Goal: Book appointment/travel/reservation

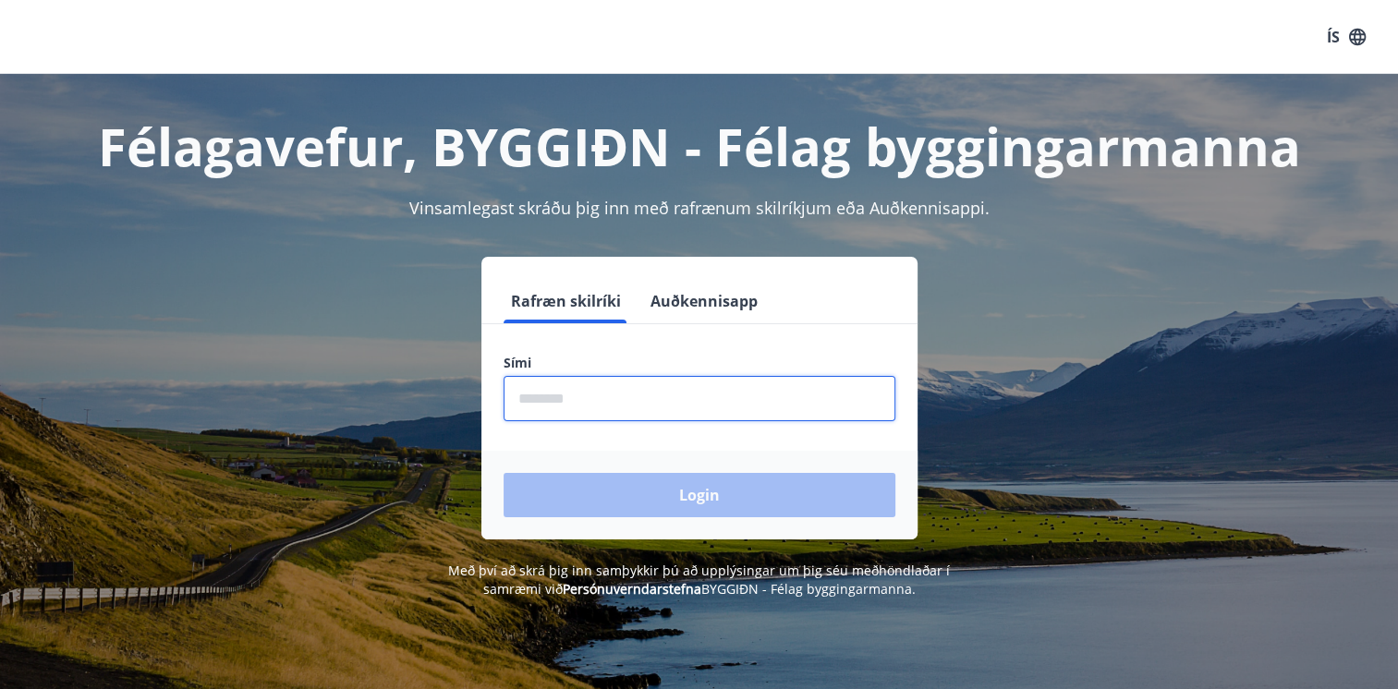
click at [629, 400] on input "phone" at bounding box center [700, 398] width 392 height 45
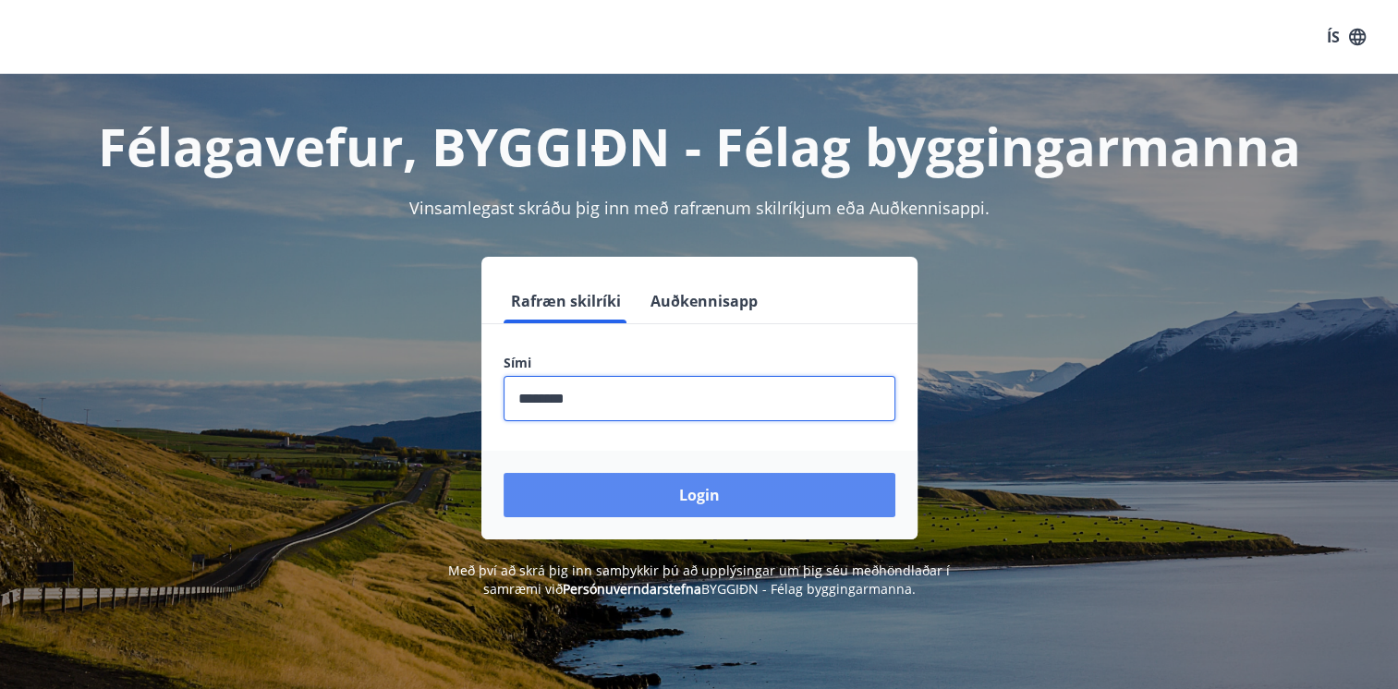
type input "********"
click at [732, 487] on button "Login" at bounding box center [700, 495] width 392 height 44
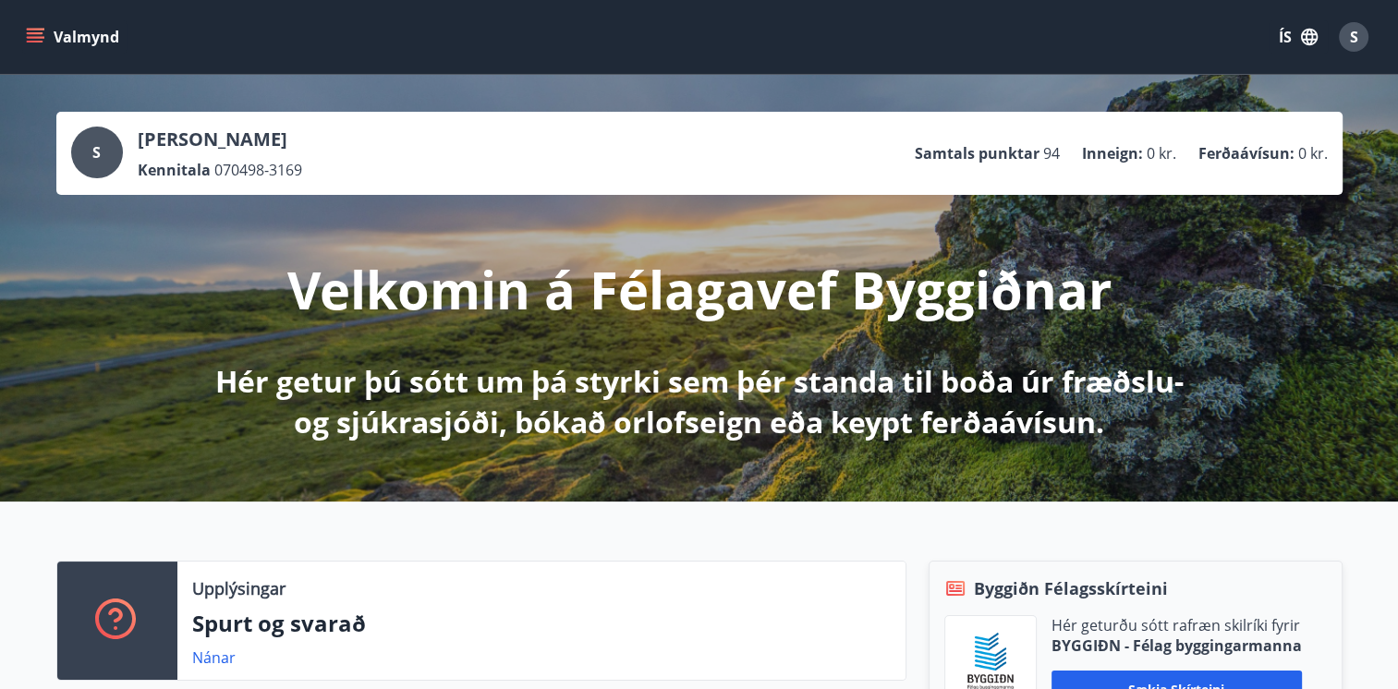
click at [33, 31] on icon "menu" at bounding box center [35, 37] width 18 height 18
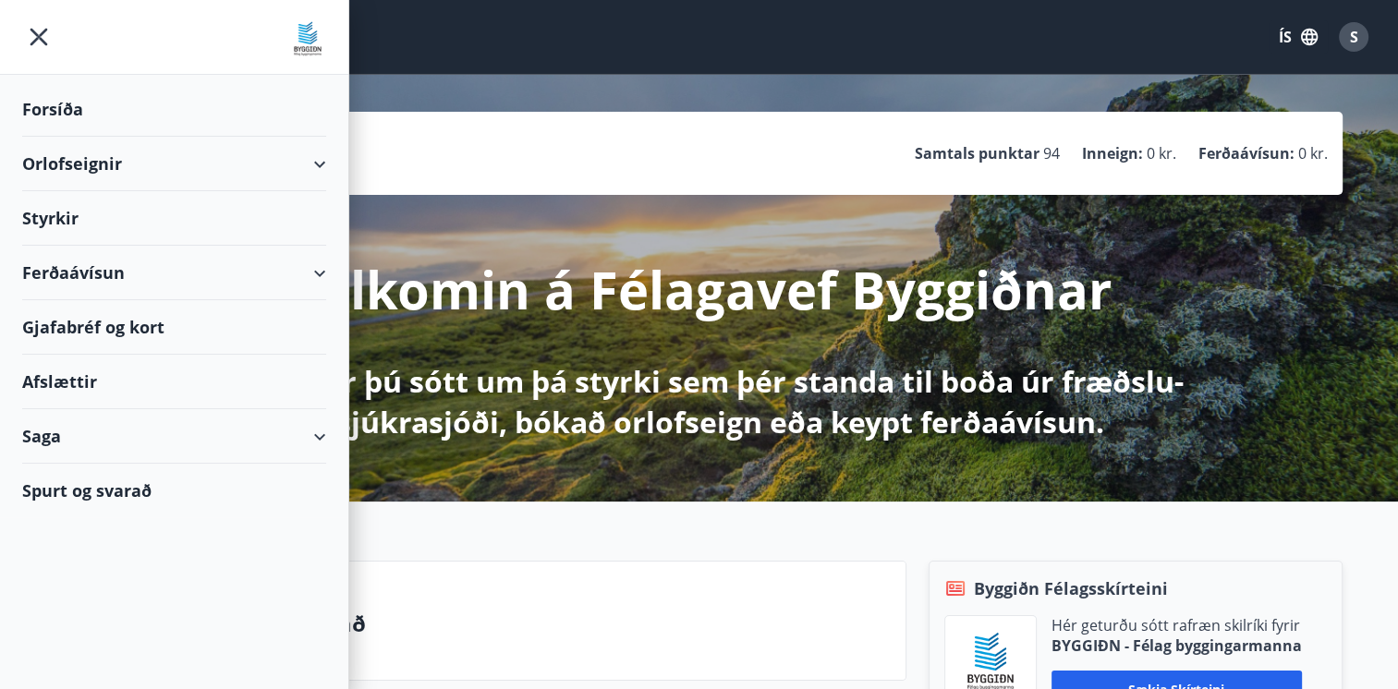
click at [324, 160] on div "Orlofseignir" at bounding box center [174, 164] width 304 height 55
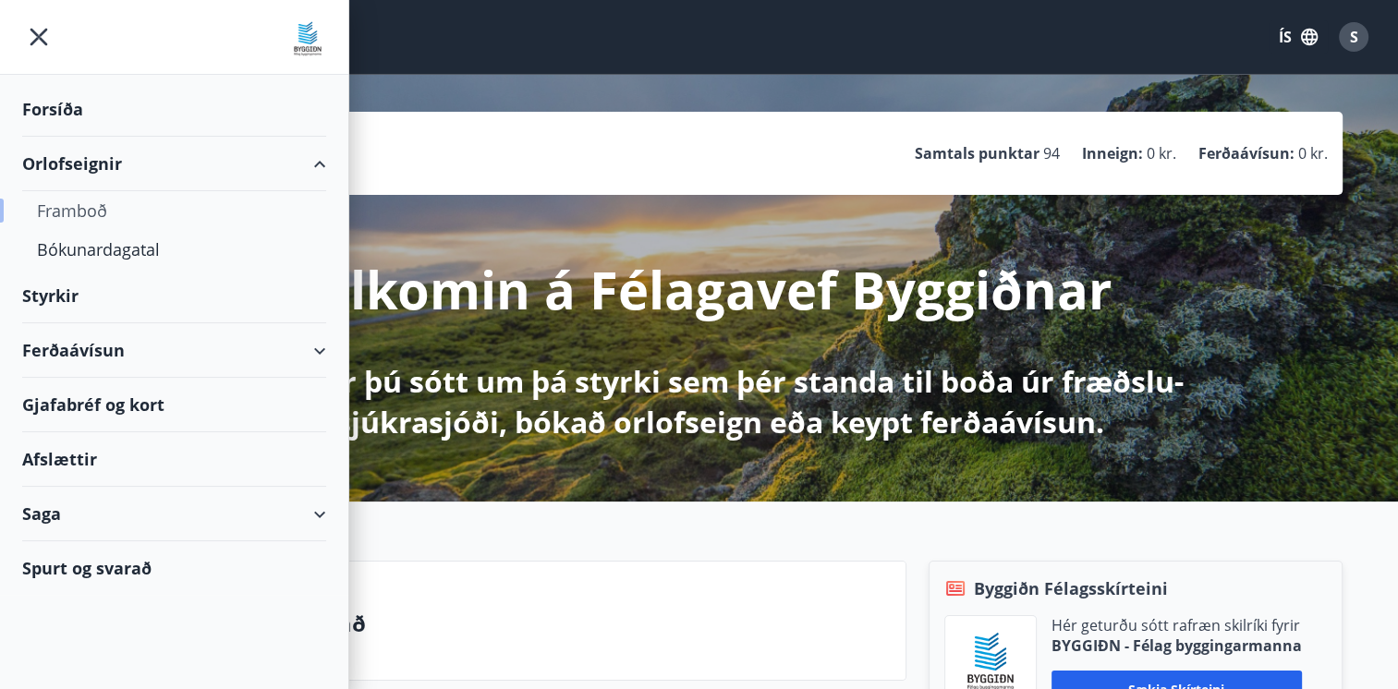
click at [92, 205] on div "Framboð" at bounding box center [174, 210] width 274 height 39
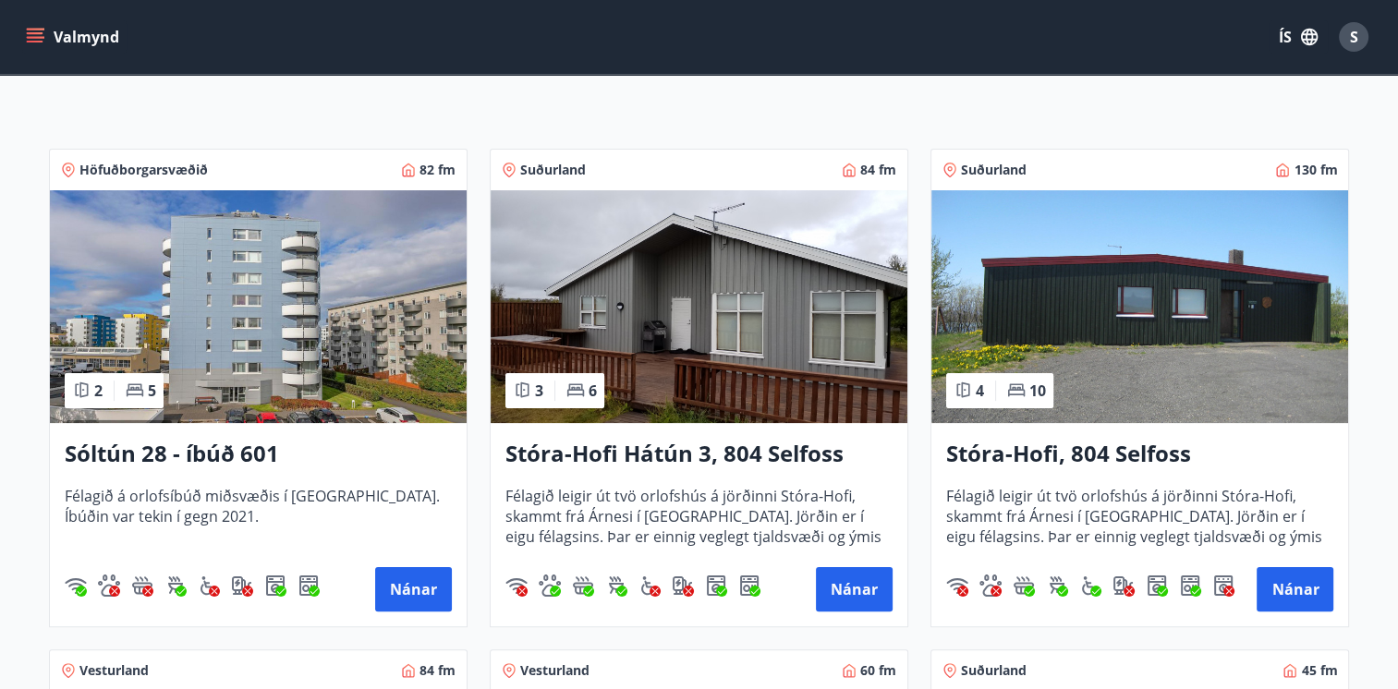
scroll to position [277, 0]
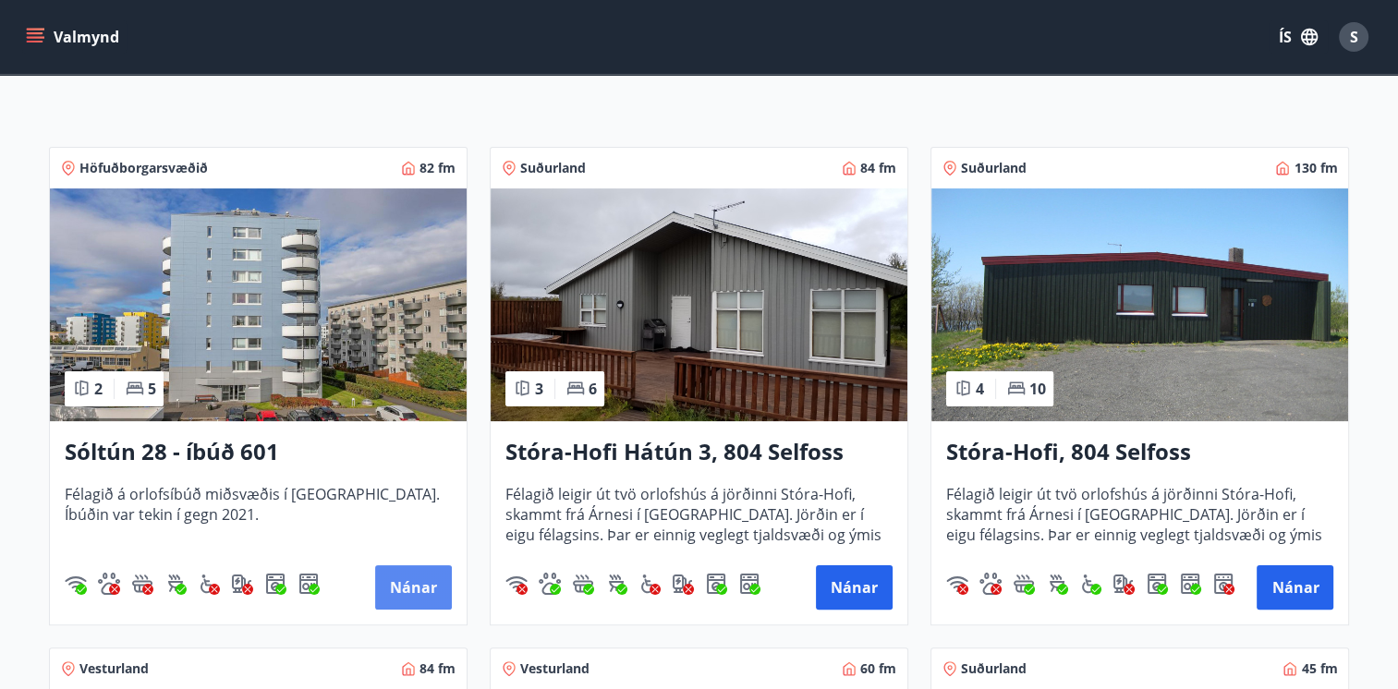
click at [428, 589] on button "Nánar" at bounding box center [413, 587] width 77 height 44
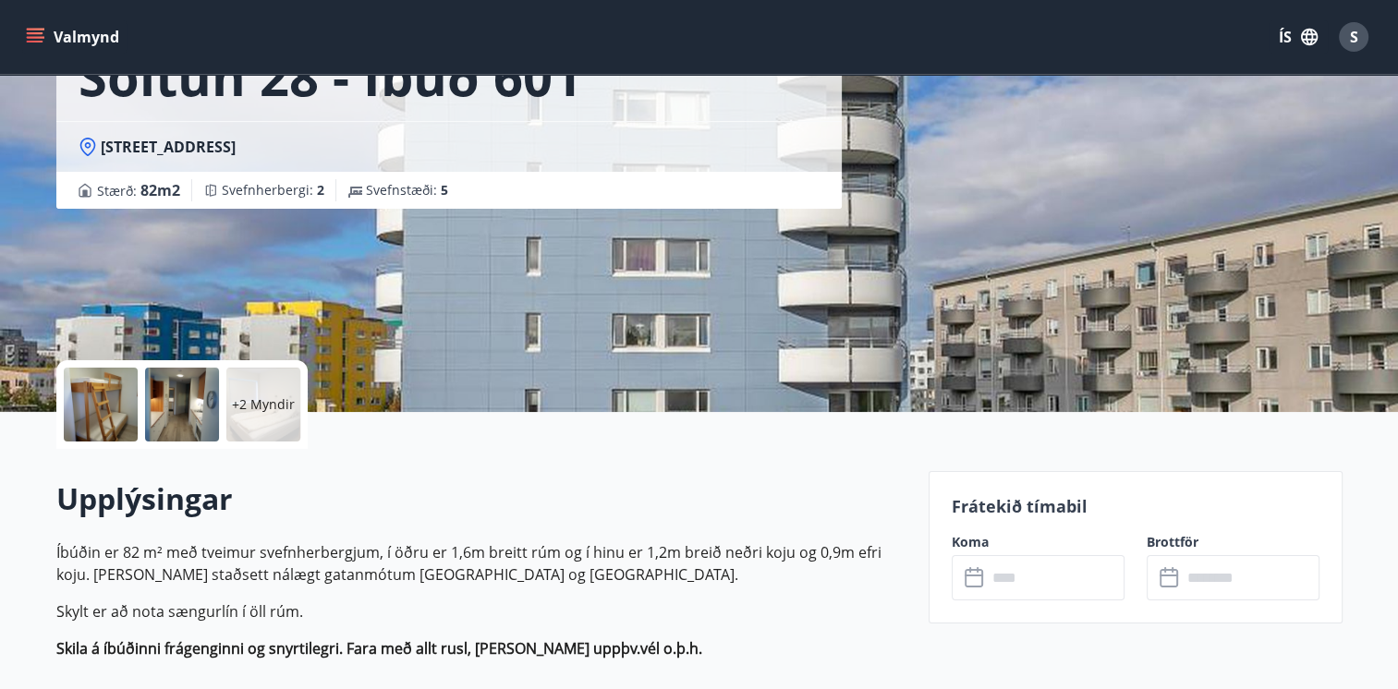
scroll to position [92, 0]
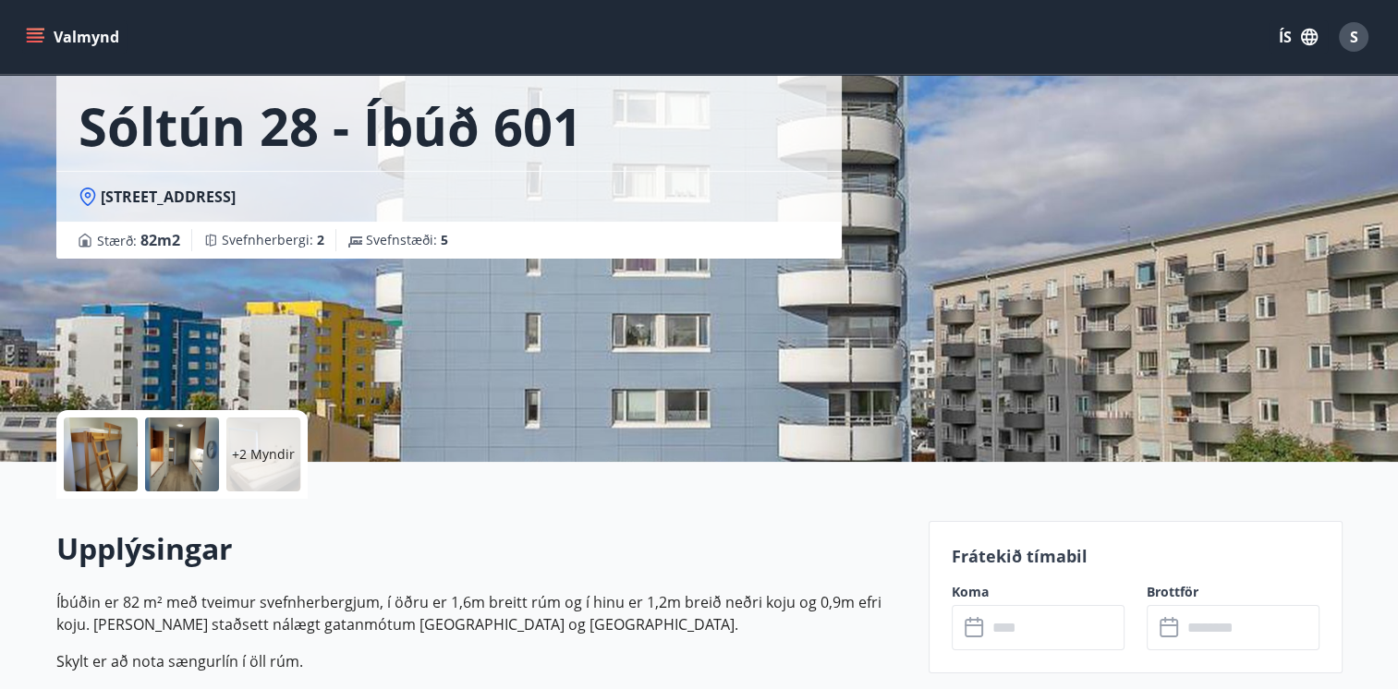
click at [1052, 625] on input "text" at bounding box center [1056, 627] width 138 height 45
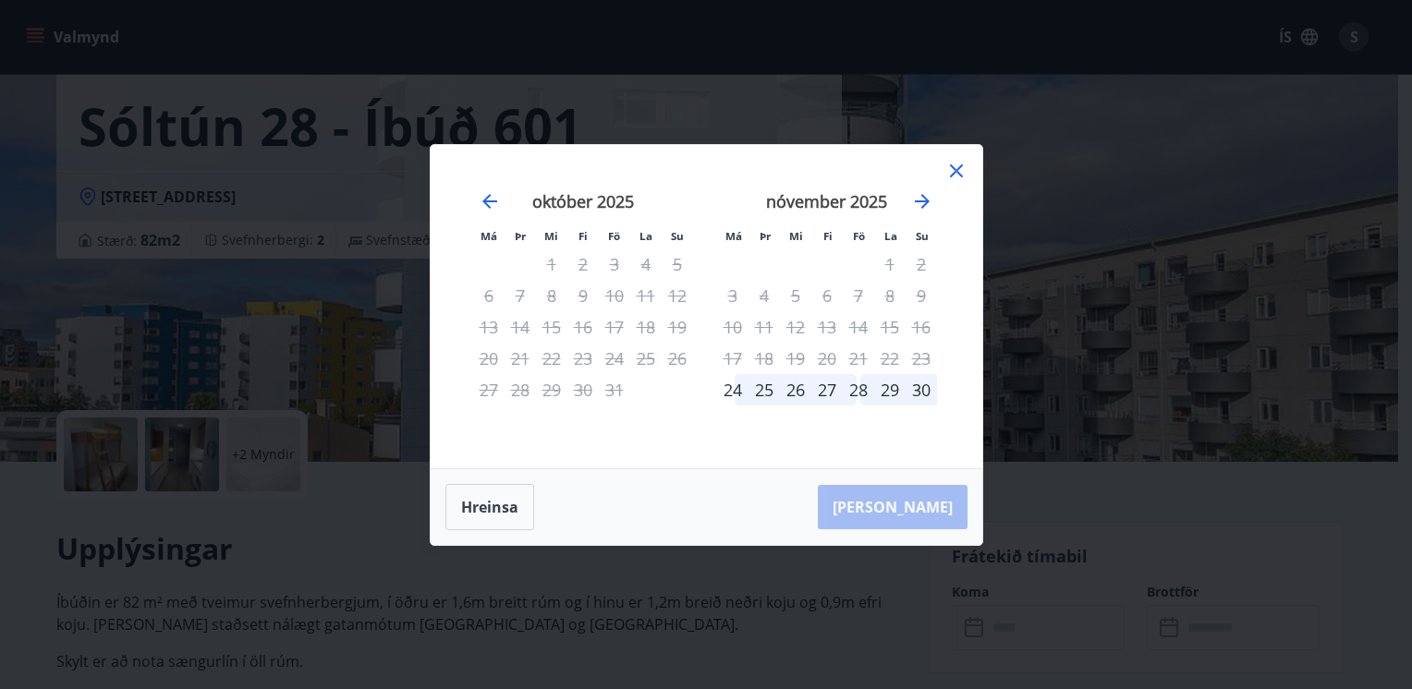
click at [954, 176] on icon at bounding box center [956, 171] width 22 height 22
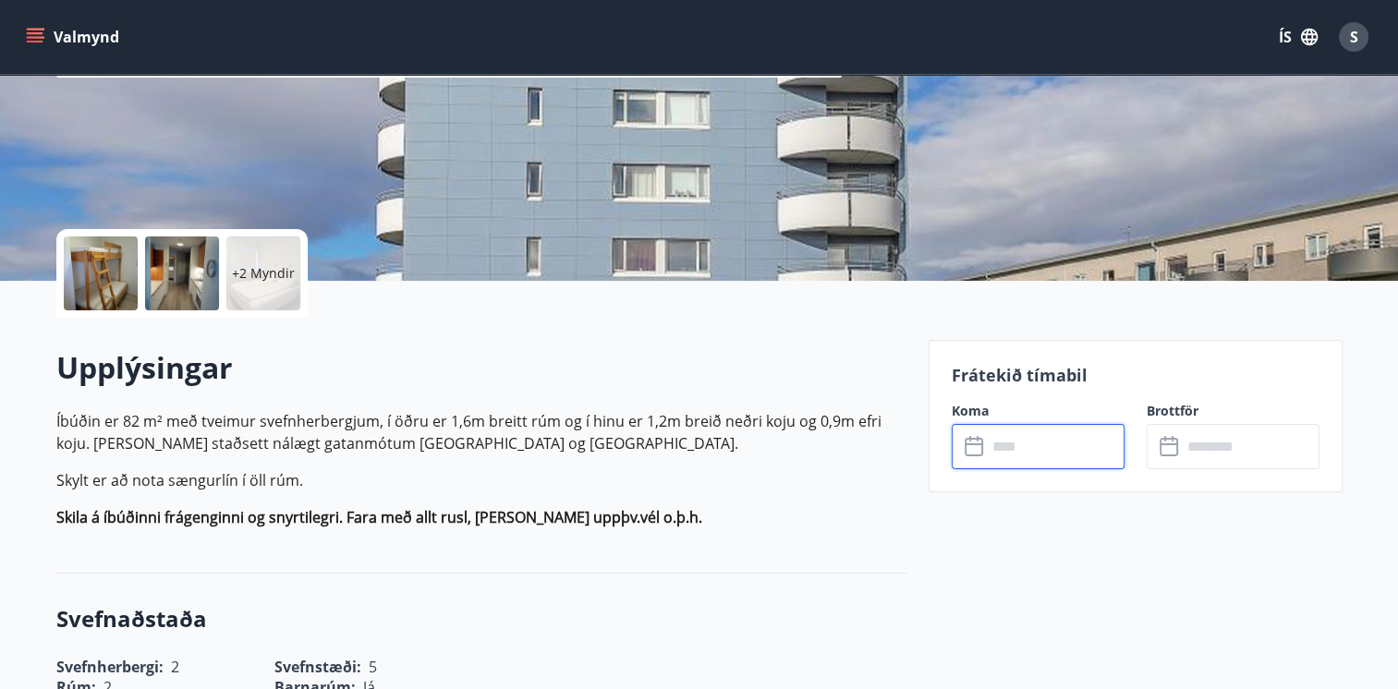
scroll to position [277, 0]
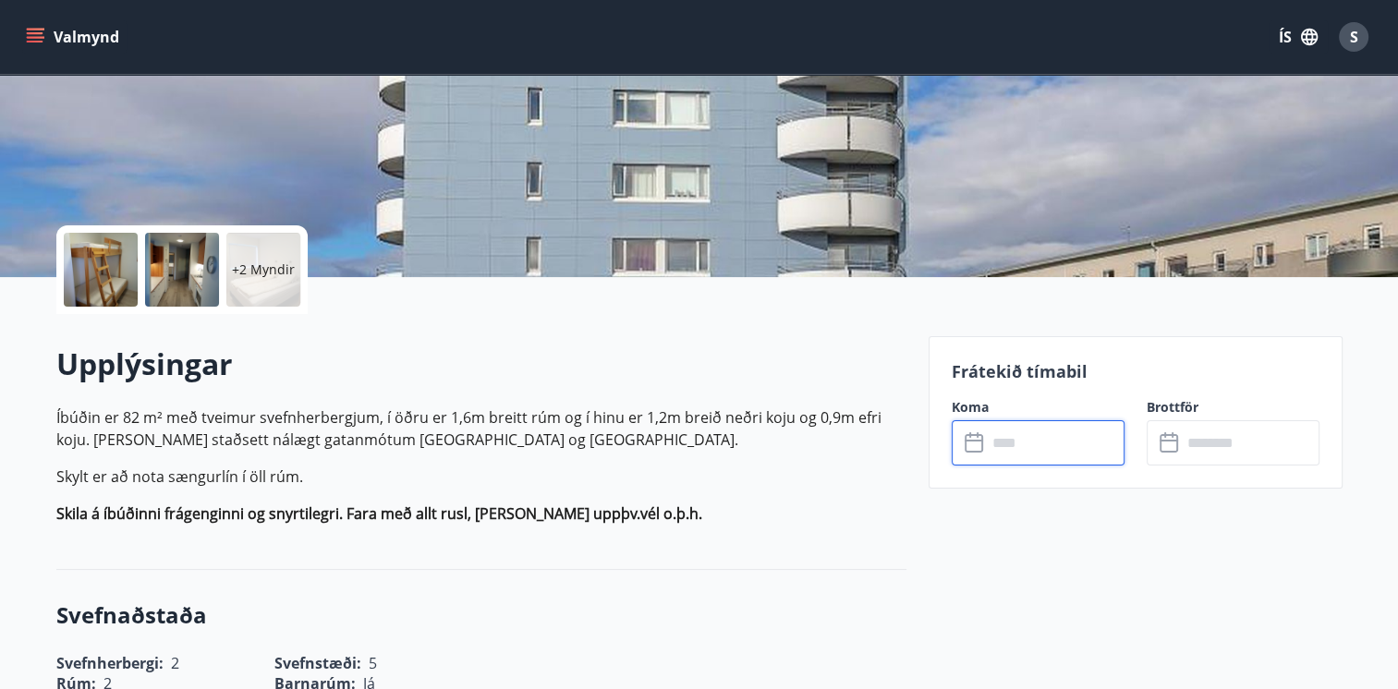
click at [1099, 431] on input "text" at bounding box center [1056, 442] width 138 height 45
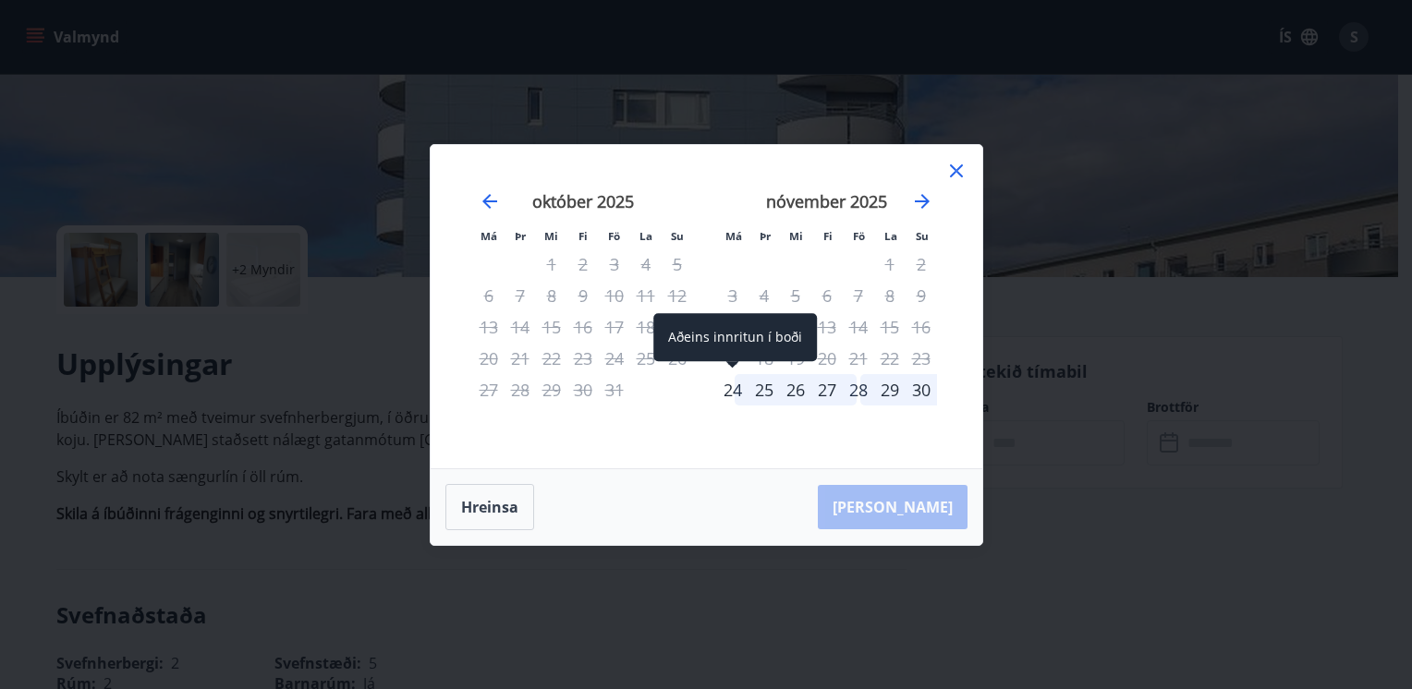
click at [722, 382] on div "24" at bounding box center [732, 389] width 31 height 31
click at [736, 353] on div "17" at bounding box center [732, 358] width 31 height 31
click at [959, 168] on icon at bounding box center [956, 170] width 13 height 13
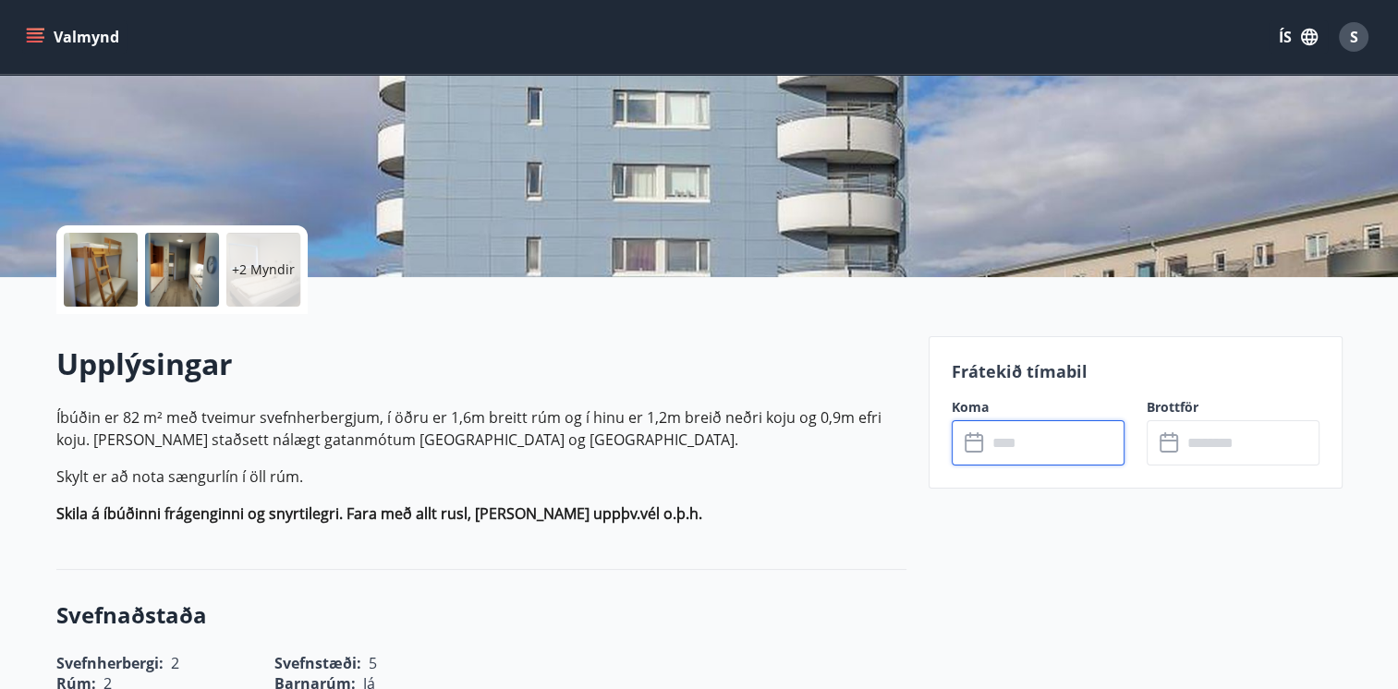
click at [1060, 453] on input "text" at bounding box center [1056, 442] width 138 height 45
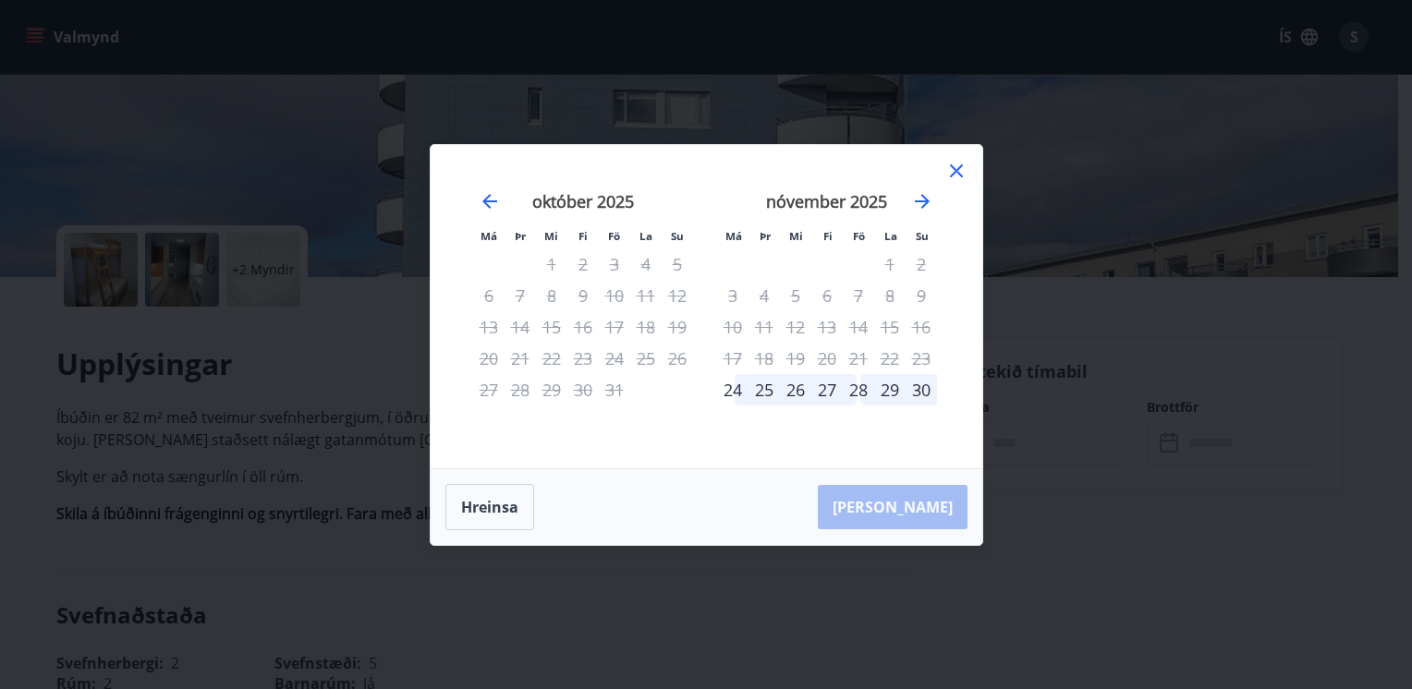
click at [727, 362] on div "17" at bounding box center [732, 358] width 31 height 31
click at [960, 168] on icon at bounding box center [956, 171] width 22 height 22
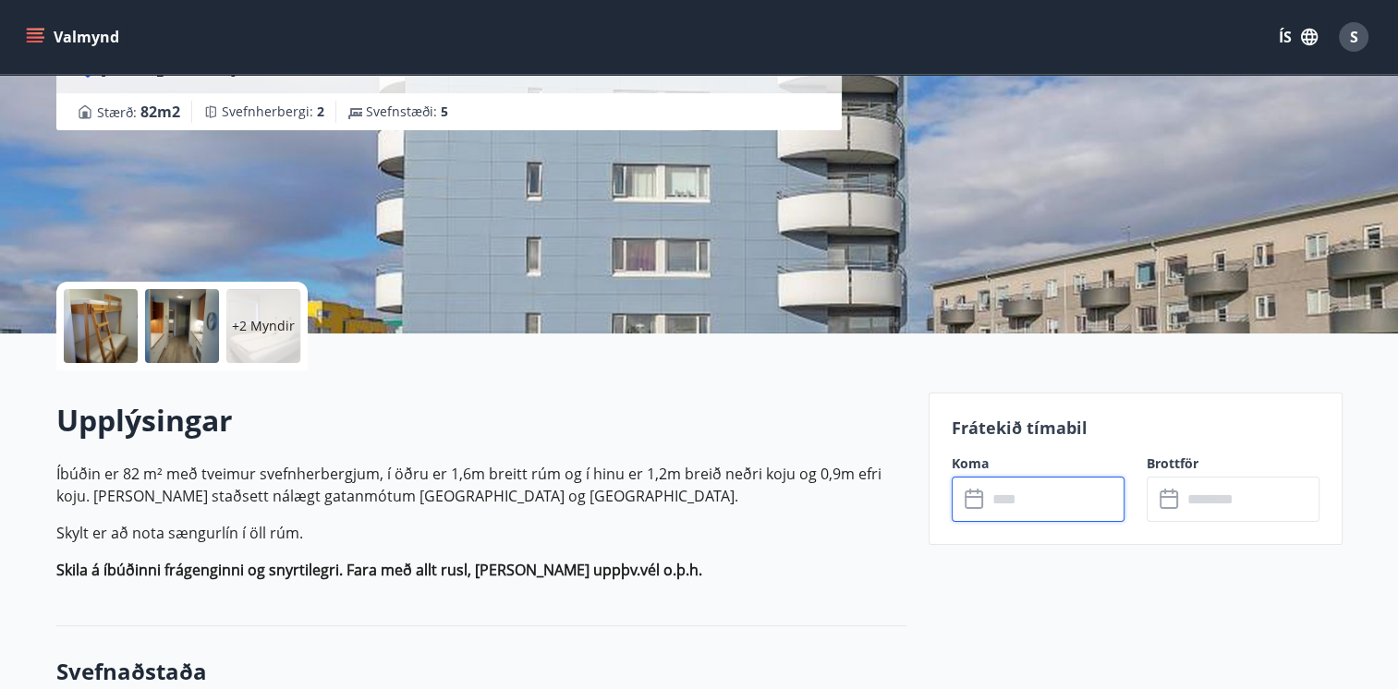
scroll to position [0, 0]
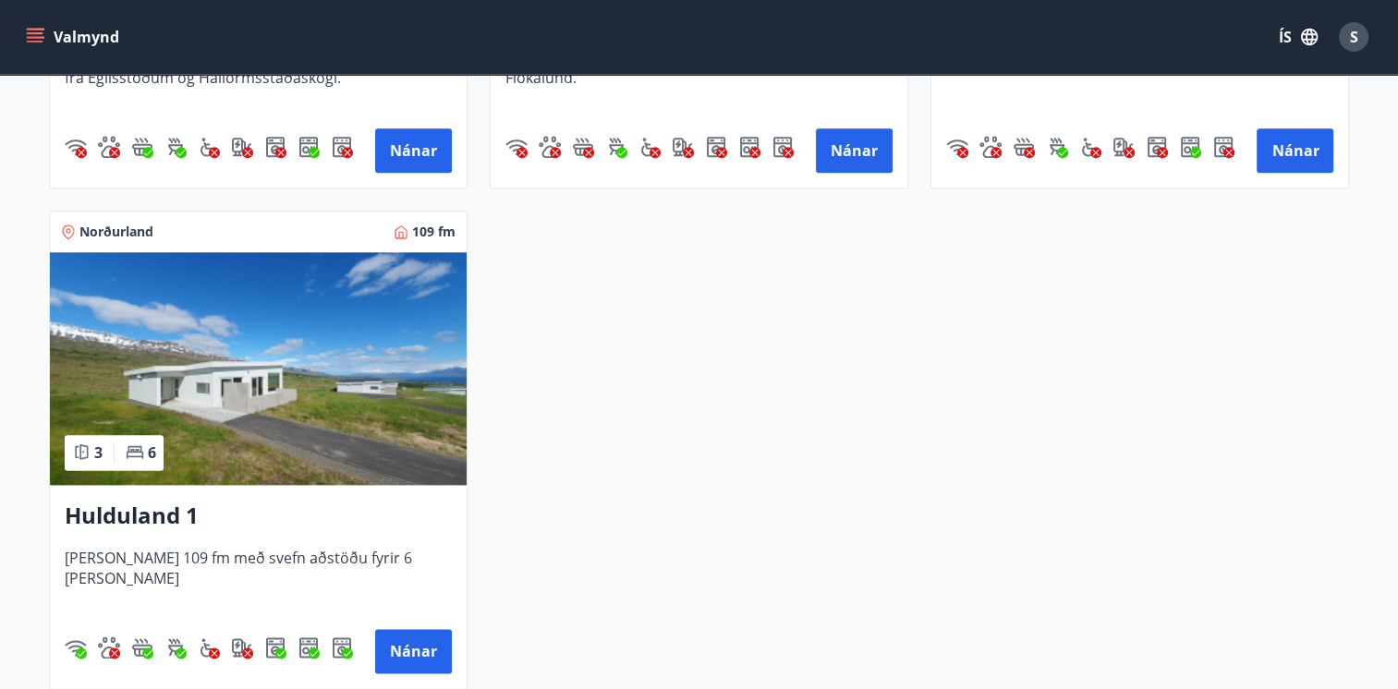
scroll to position [2218, 0]
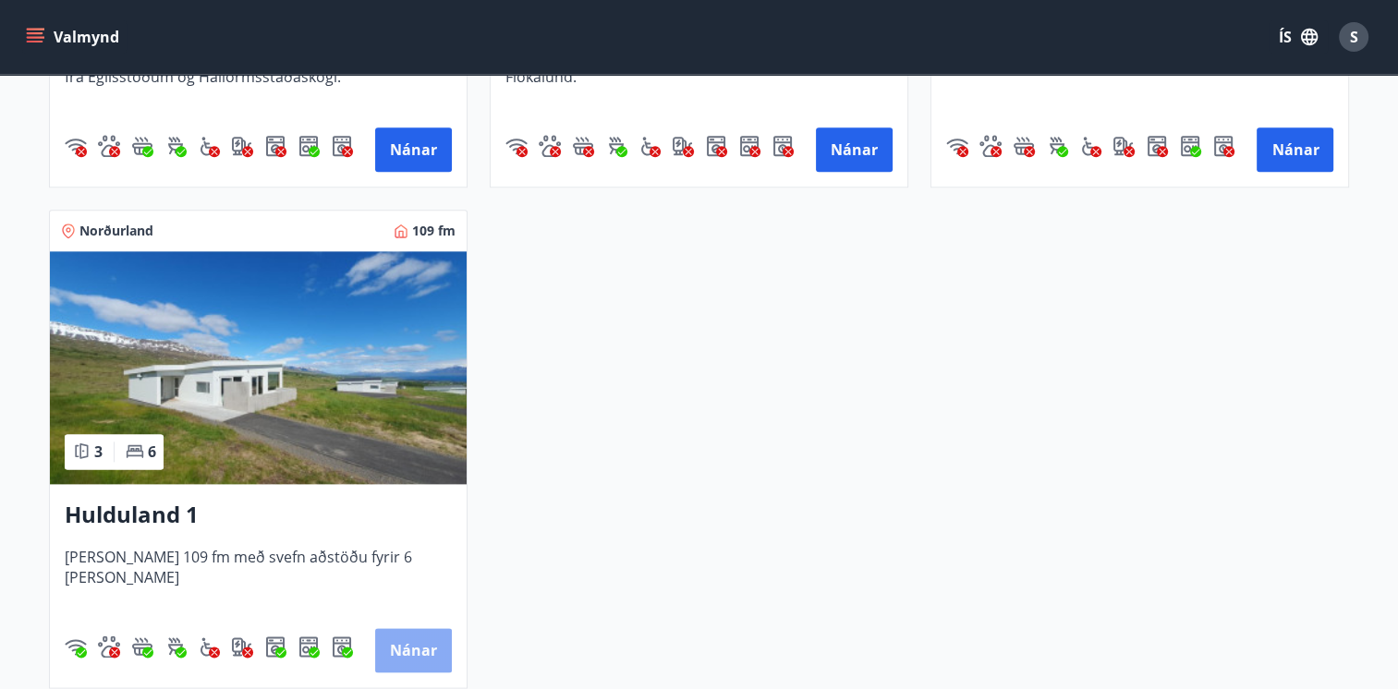
click at [396, 646] on button "Nánar" at bounding box center [413, 650] width 77 height 44
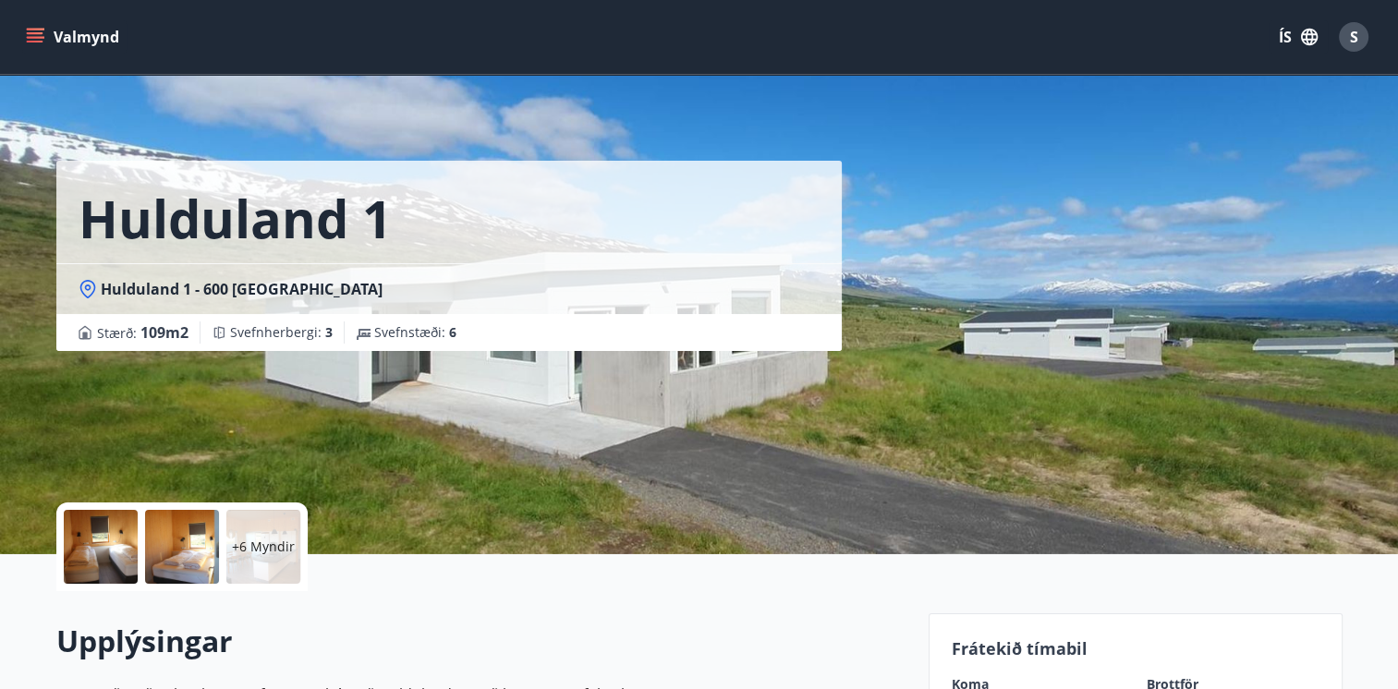
scroll to position [277, 0]
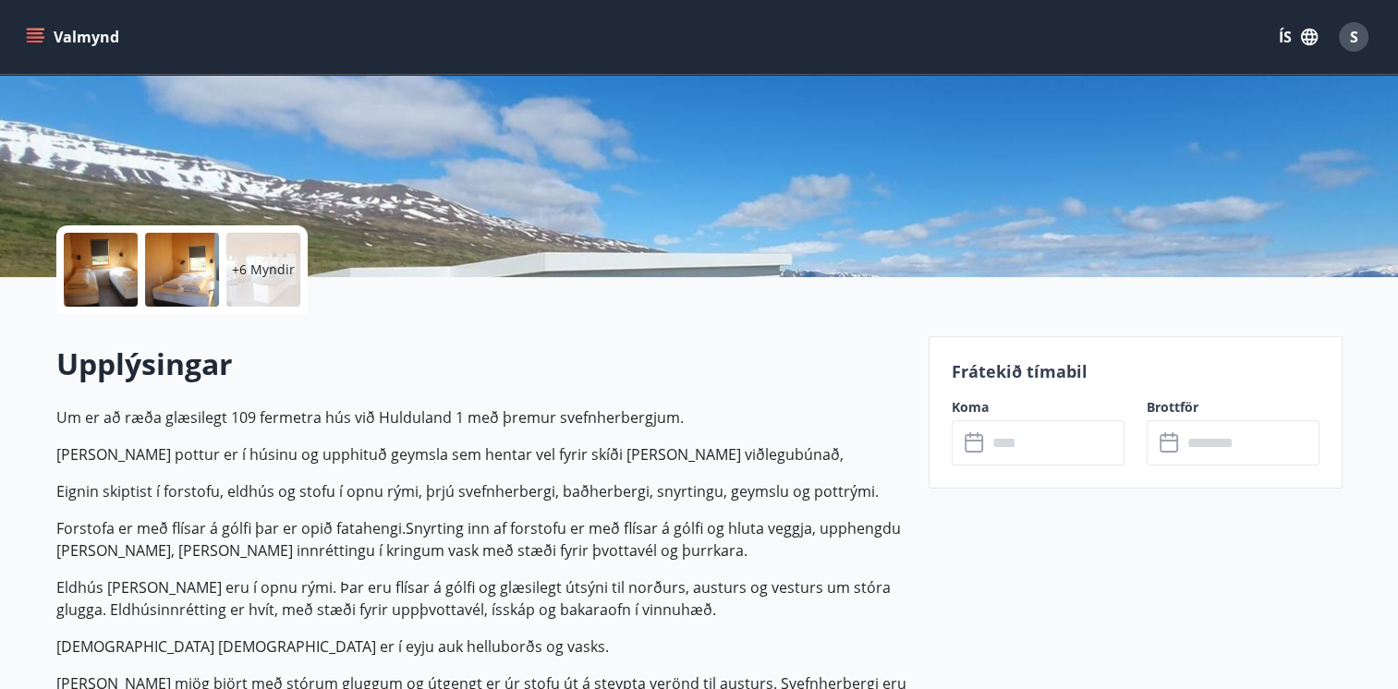
click at [1088, 434] on input "text" at bounding box center [1056, 442] width 138 height 45
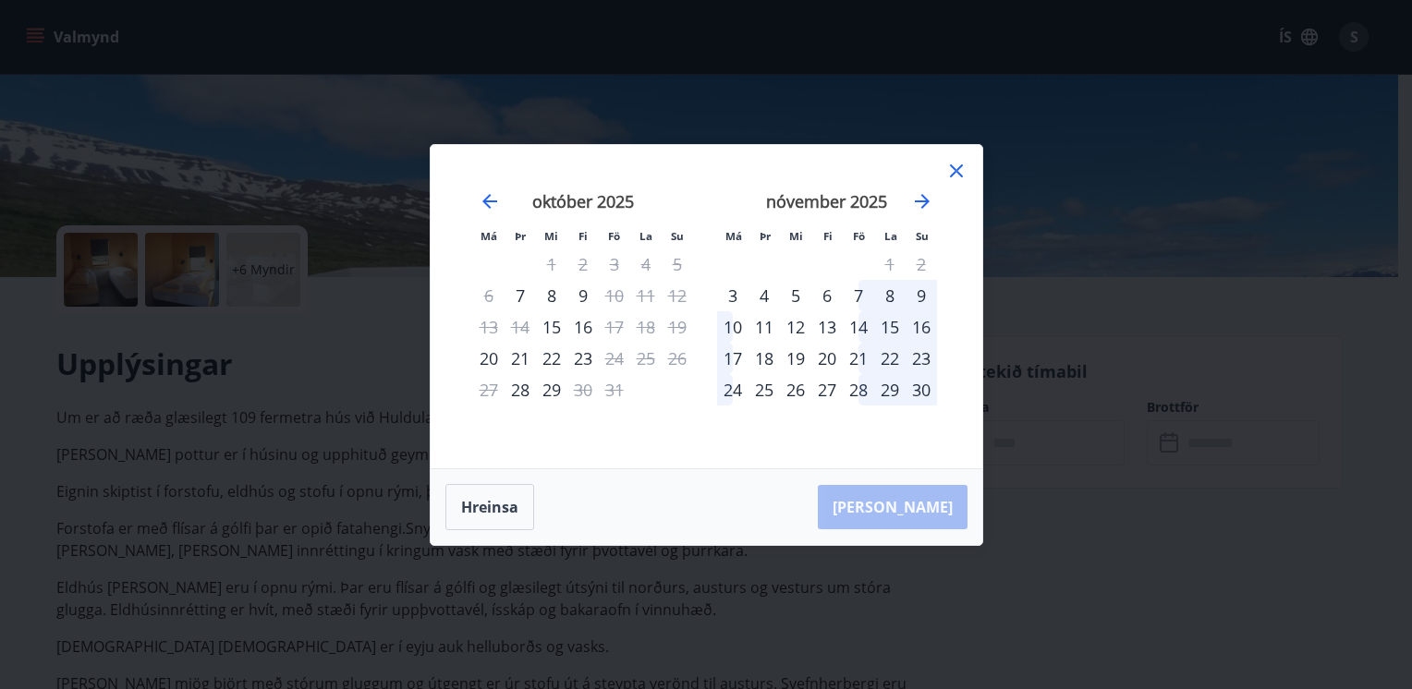
click at [551, 295] on div "8" at bounding box center [551, 295] width 31 height 31
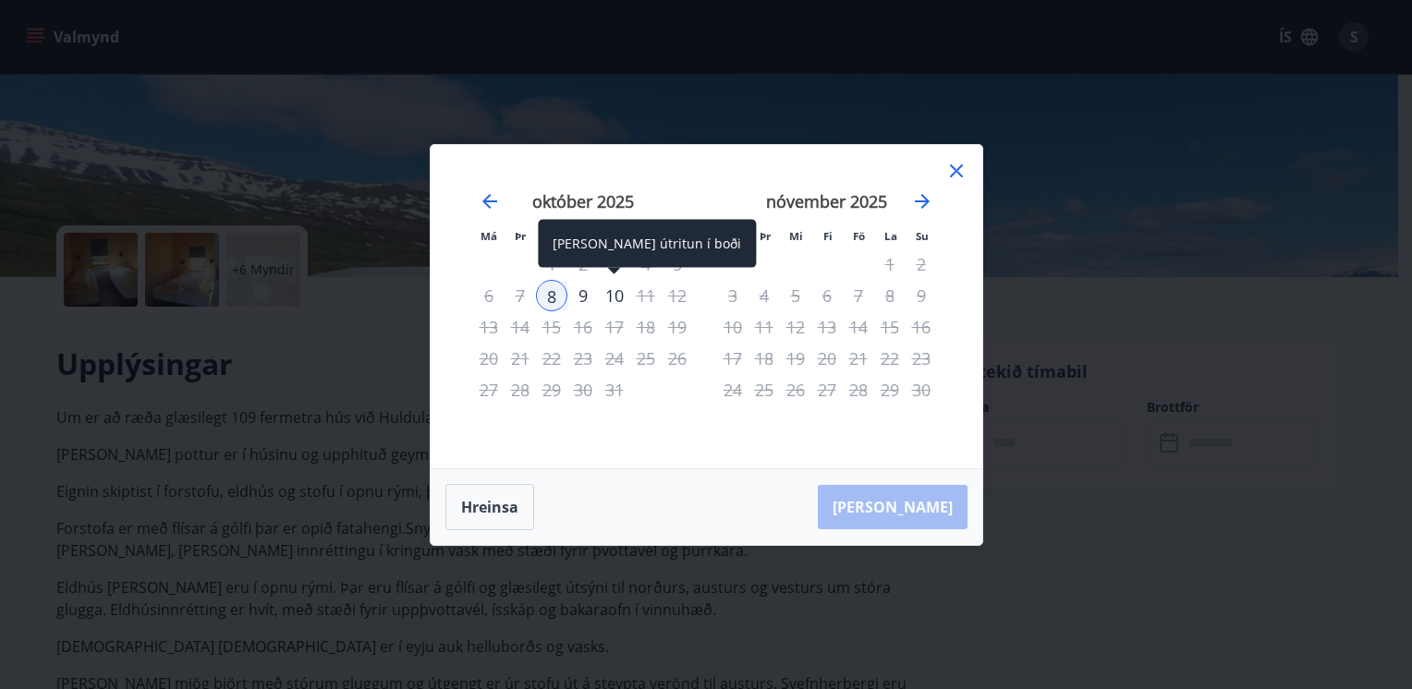
click at [608, 299] on div "10" at bounding box center [614, 295] width 31 height 31
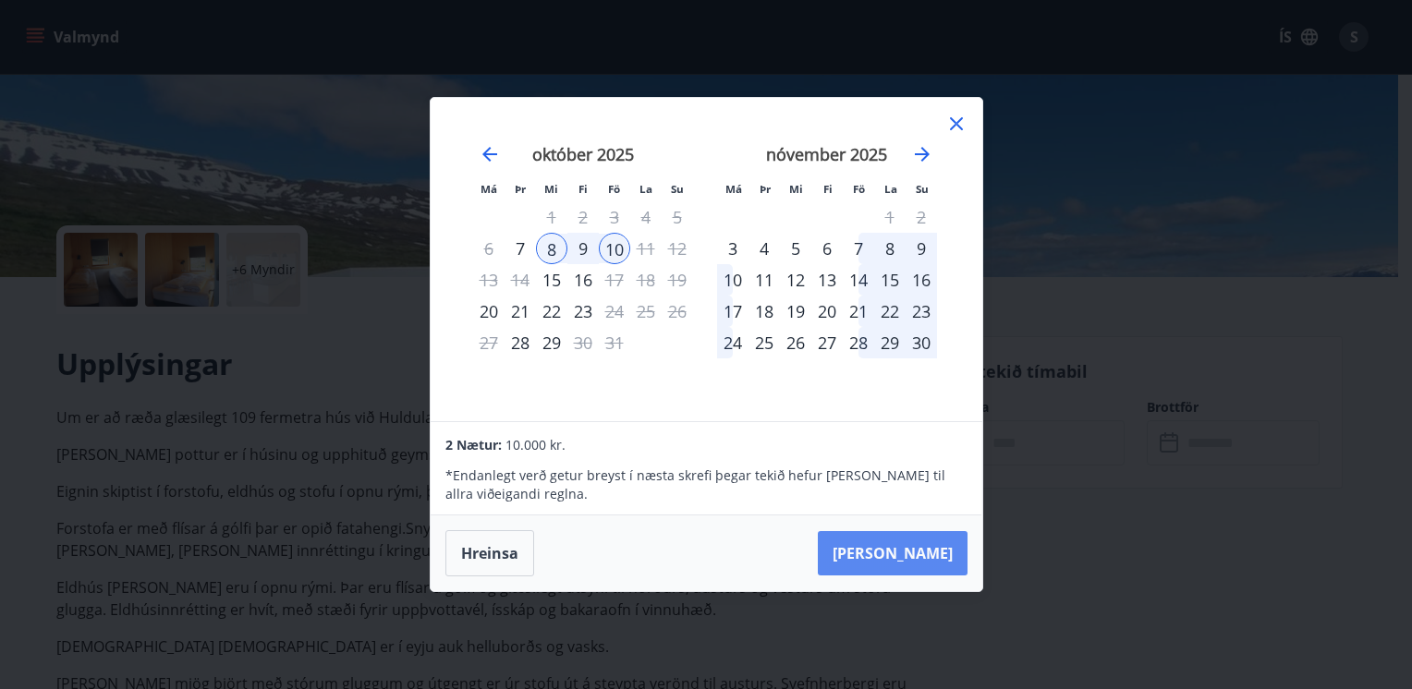
click at [926, 553] on button "Taka Frá" at bounding box center [893, 553] width 150 height 44
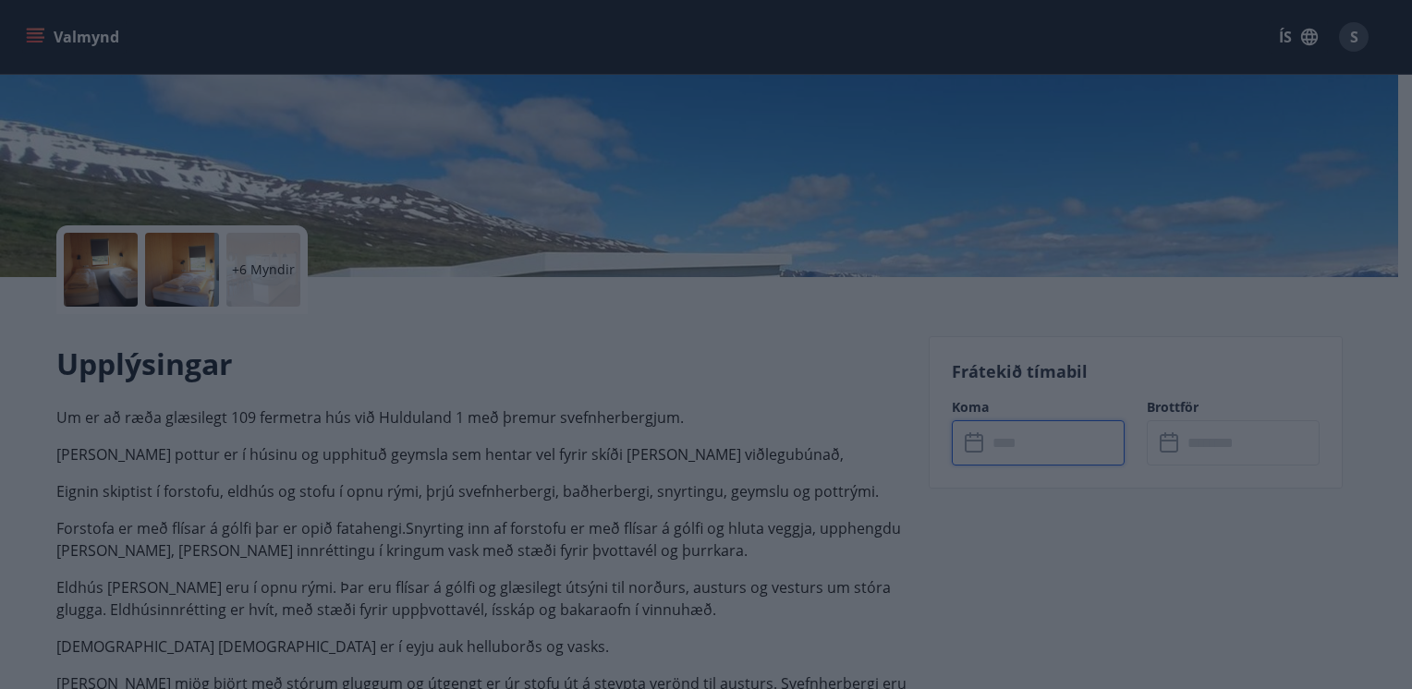
type input "******"
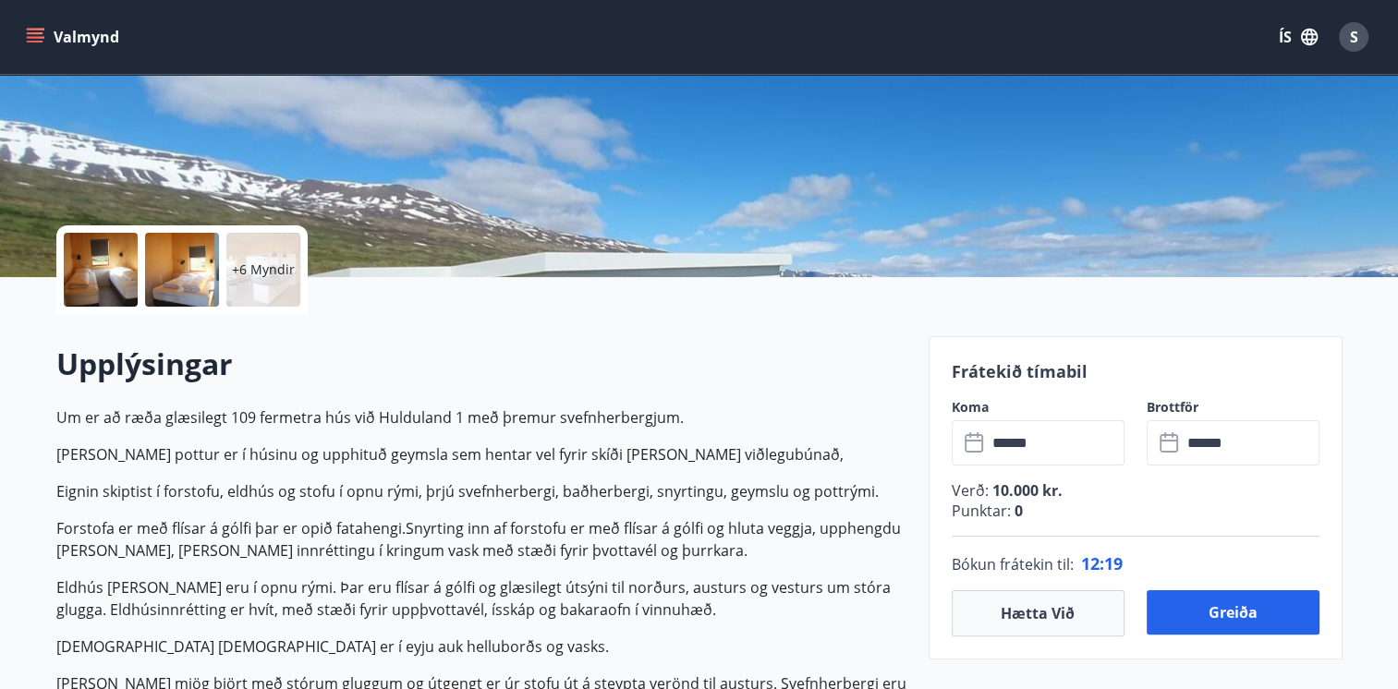
click at [137, 249] on div "+6 Myndir" at bounding box center [181, 269] width 251 height 89
click at [272, 265] on p "+6 Myndir" at bounding box center [263, 270] width 63 height 18
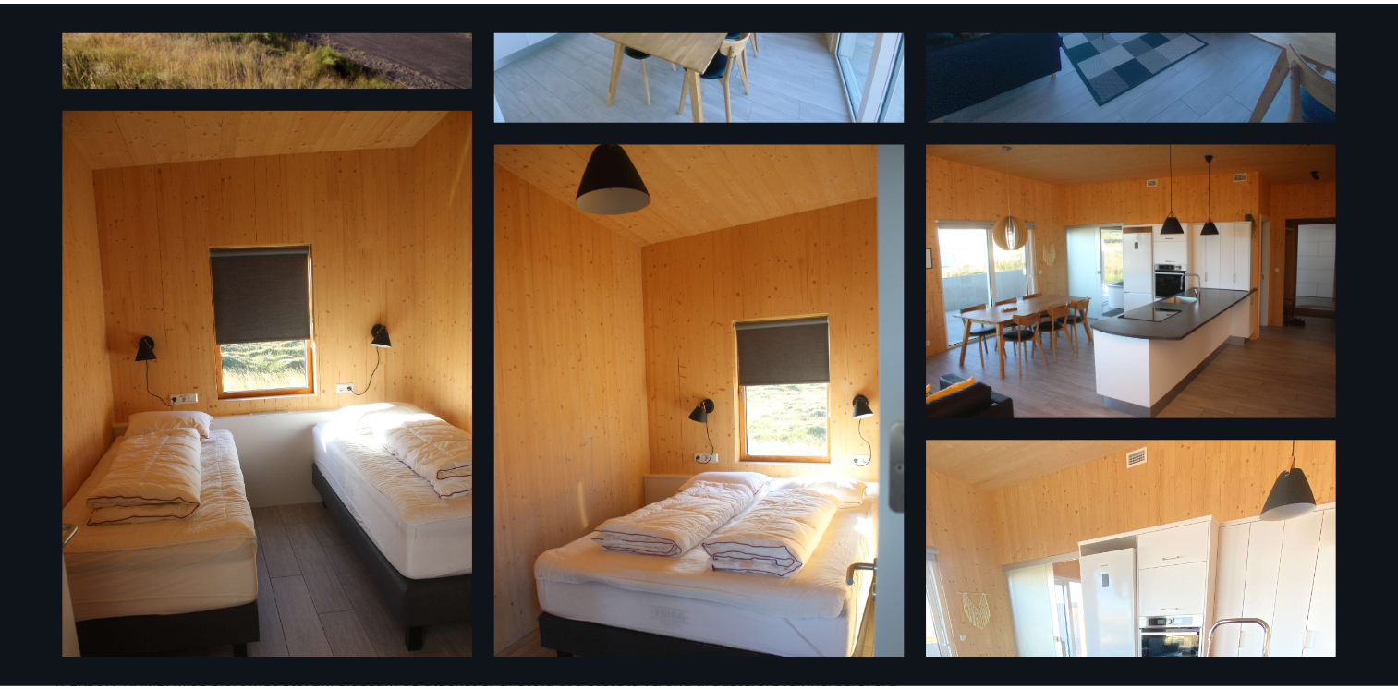
scroll to position [0, 0]
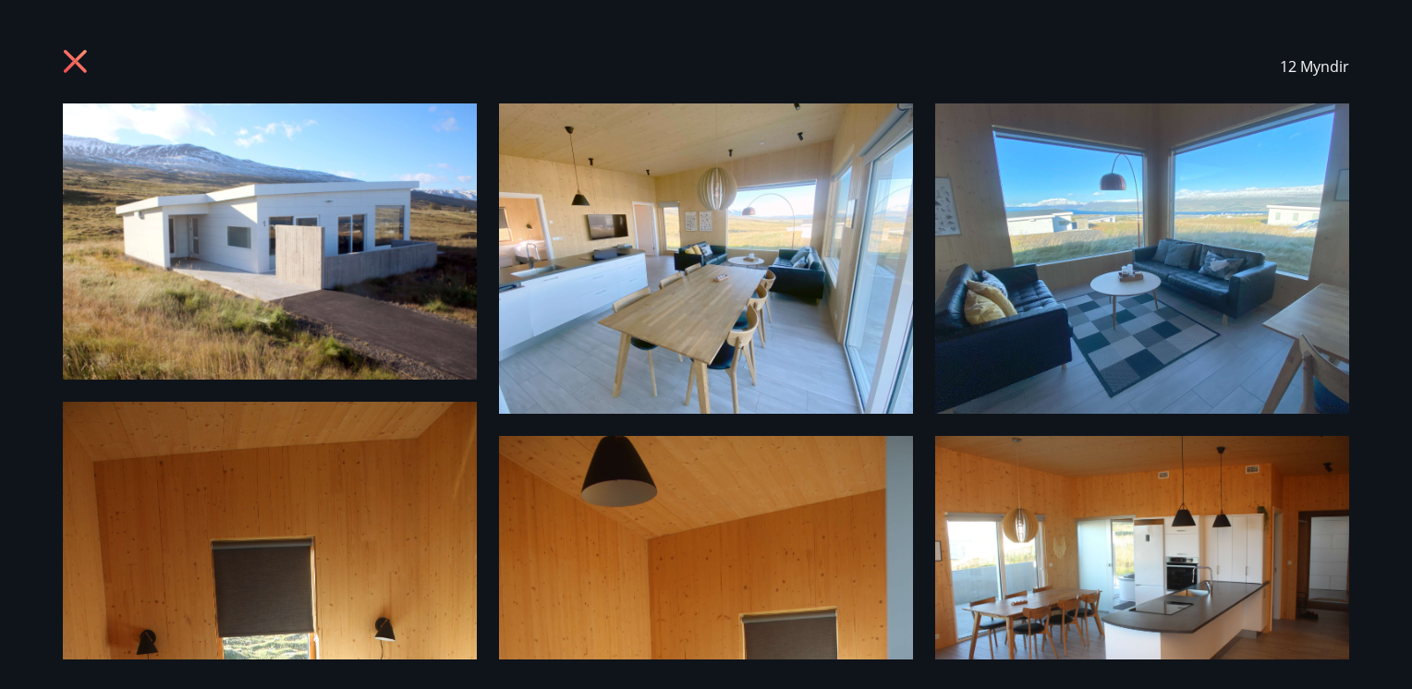
click at [78, 52] on icon at bounding box center [78, 64] width 30 height 30
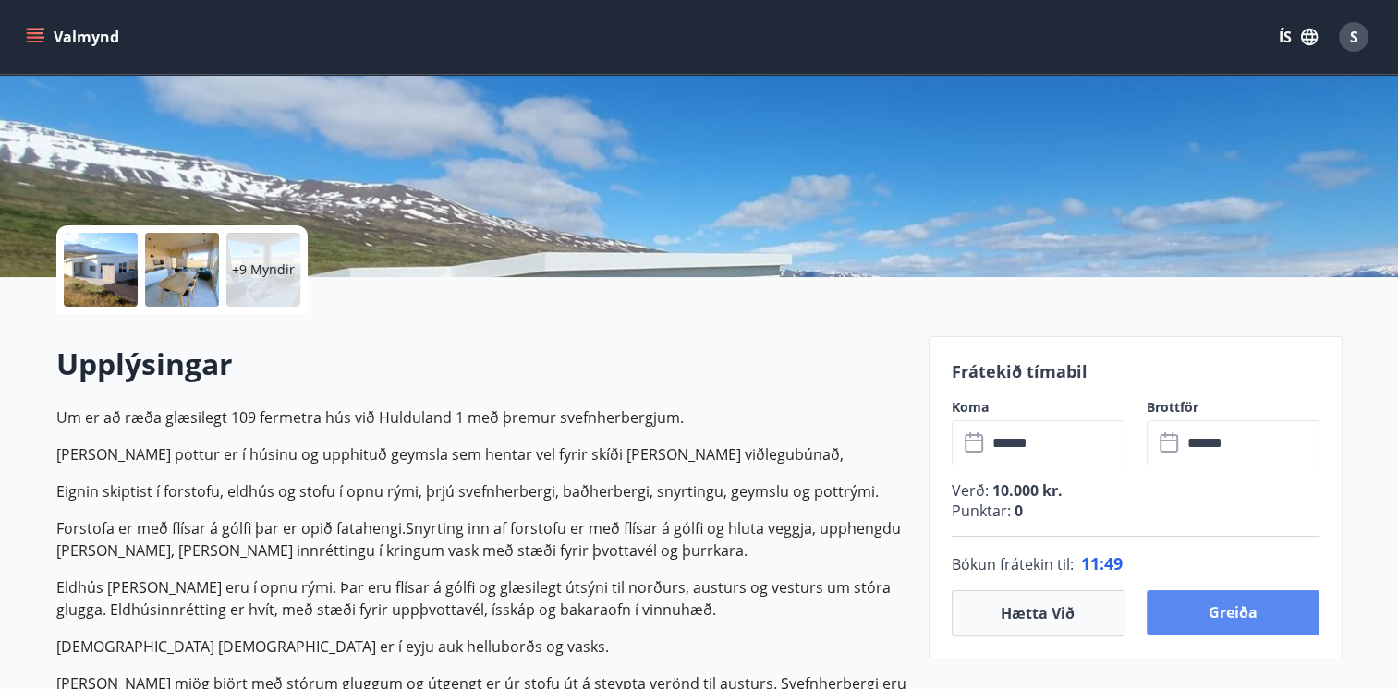
click at [1256, 608] on button "Greiða" at bounding box center [1233, 612] width 173 height 44
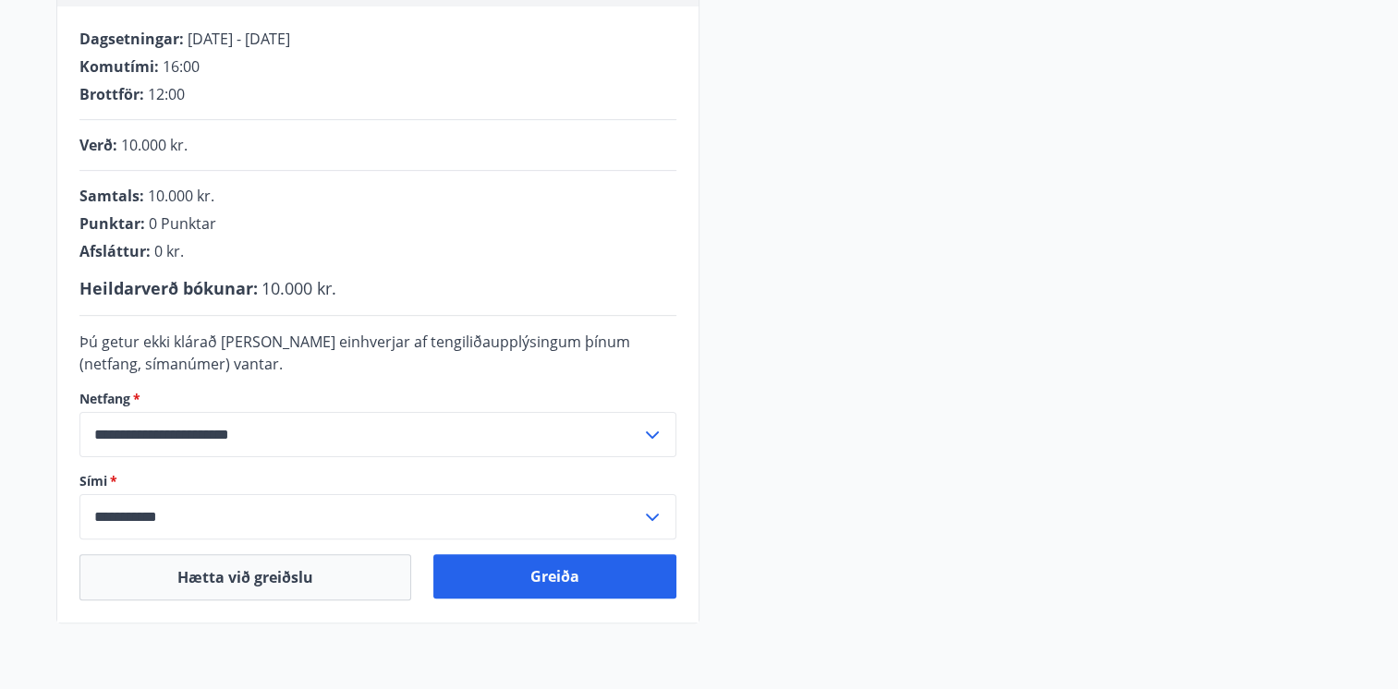
scroll to position [462, 0]
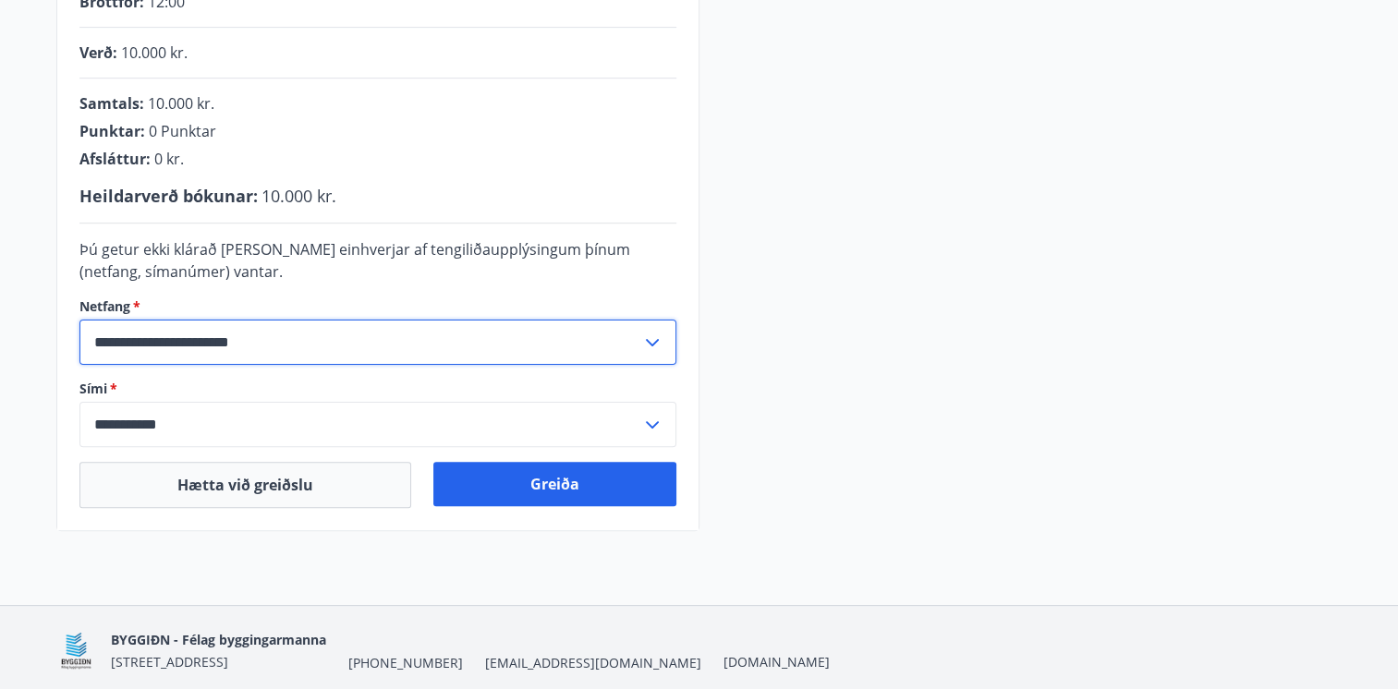
click at [316, 339] on input "**********" at bounding box center [360, 342] width 562 height 45
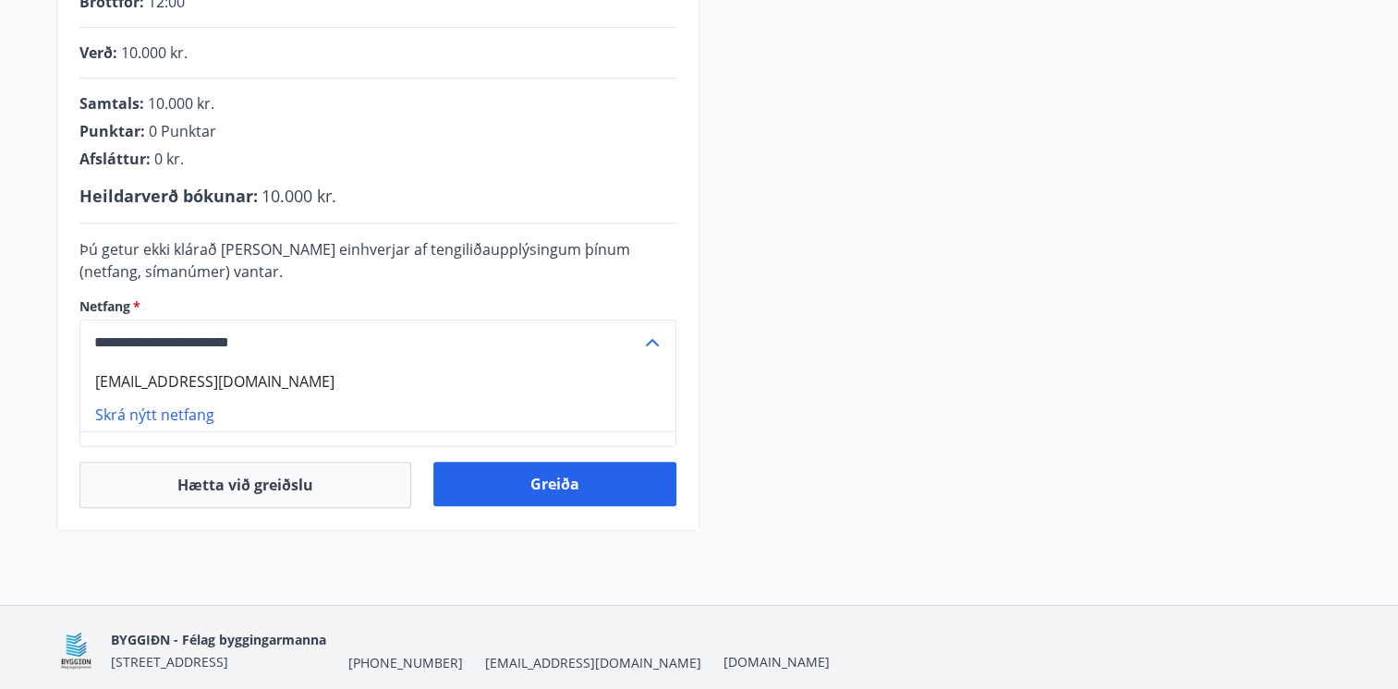
click at [206, 418] on li "Skrá nýtt netfang" at bounding box center [377, 414] width 595 height 33
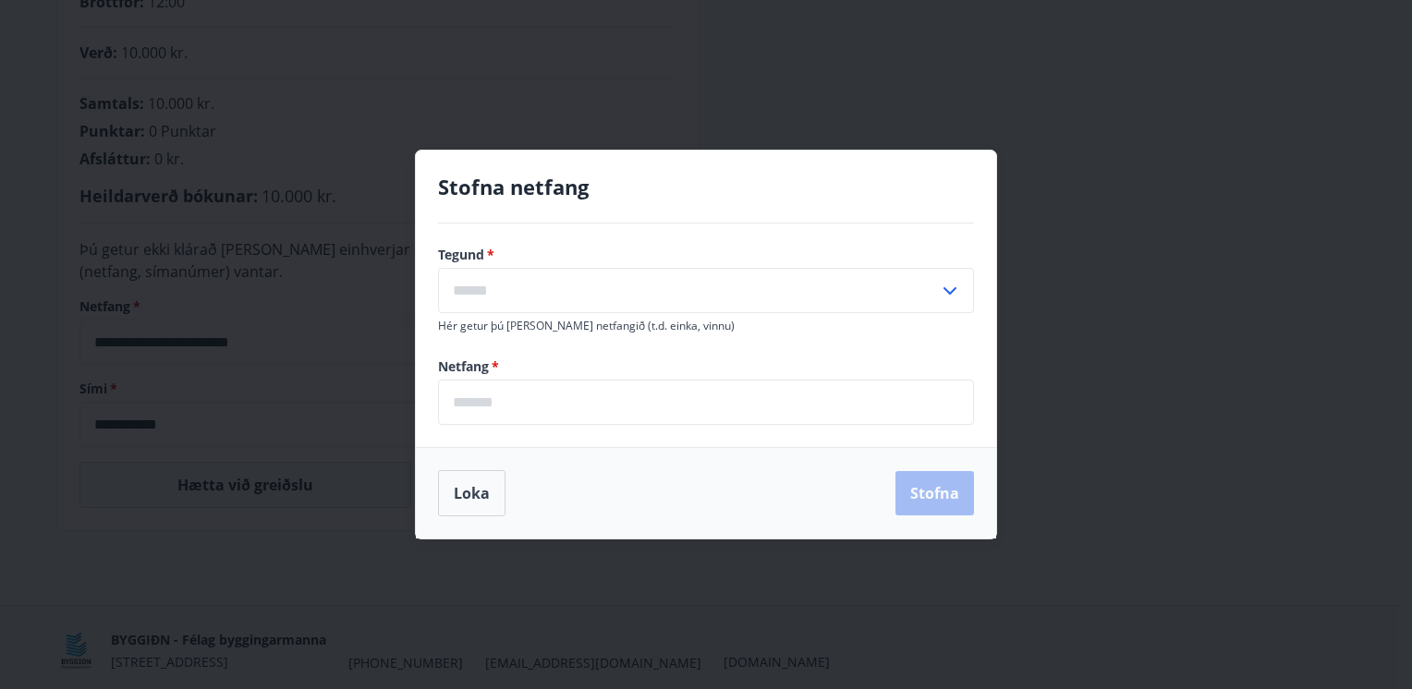
click at [495, 395] on input "email" at bounding box center [706, 402] width 536 height 45
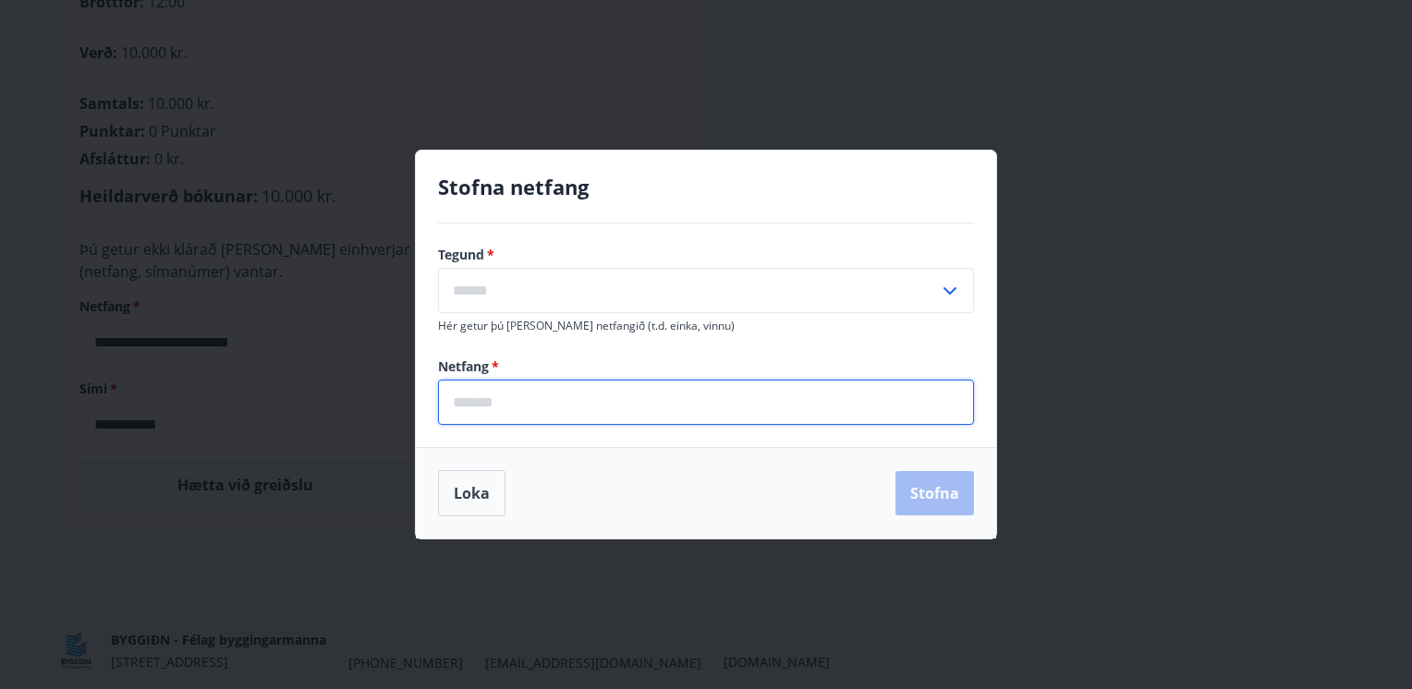
type input "**********"
click at [961, 283] on icon at bounding box center [950, 291] width 22 height 22
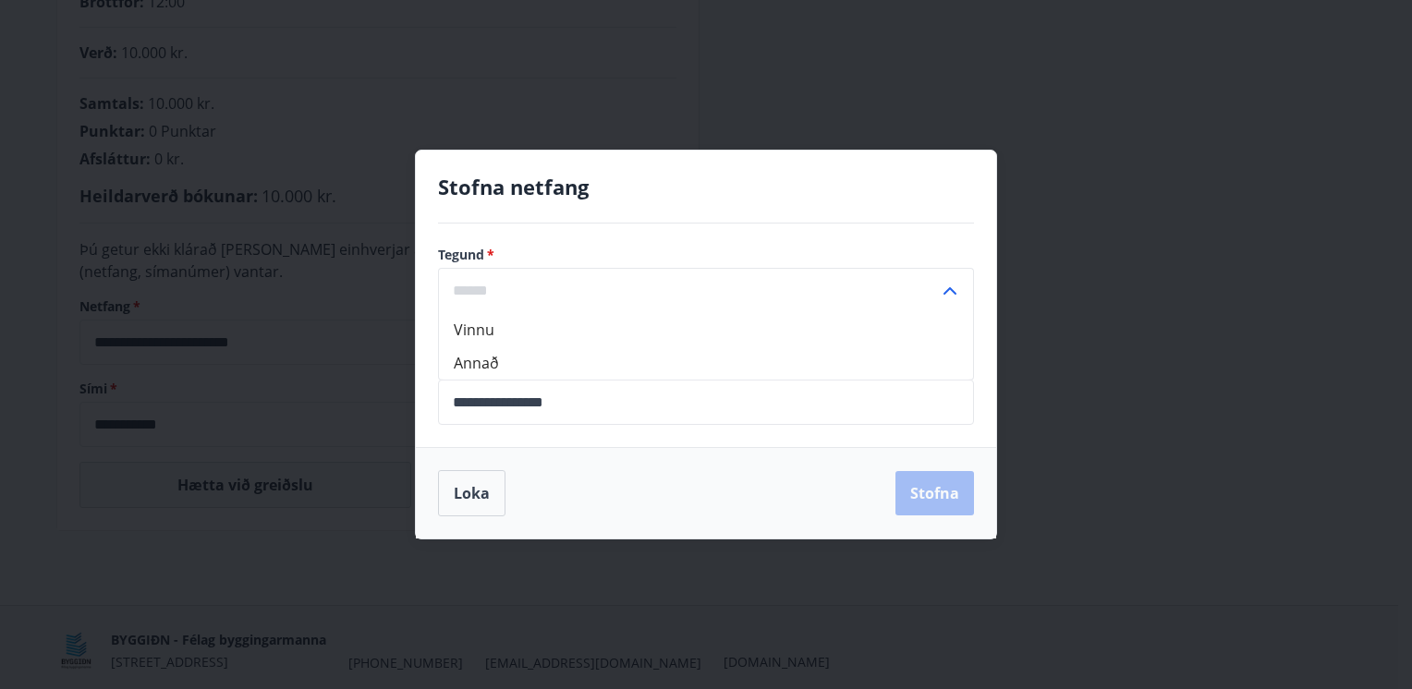
click at [473, 358] on li "Annað" at bounding box center [706, 362] width 534 height 33
type input "*****"
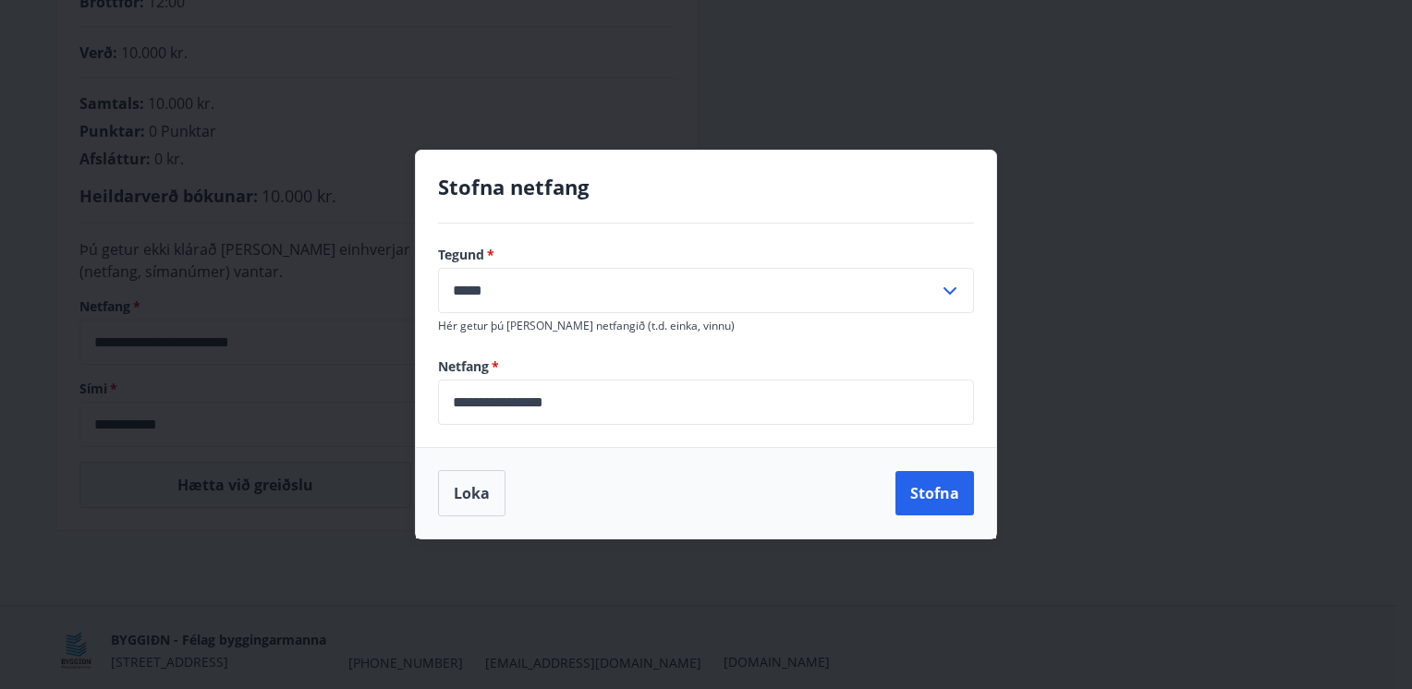
click at [950, 294] on icon at bounding box center [949, 290] width 13 height 7
click at [950, 294] on icon at bounding box center [950, 291] width 22 height 22
click at [974, 496] on div "Loka Stofna" at bounding box center [706, 492] width 580 height 91
click at [933, 479] on button "Stofna" at bounding box center [934, 493] width 79 height 44
type input "**********"
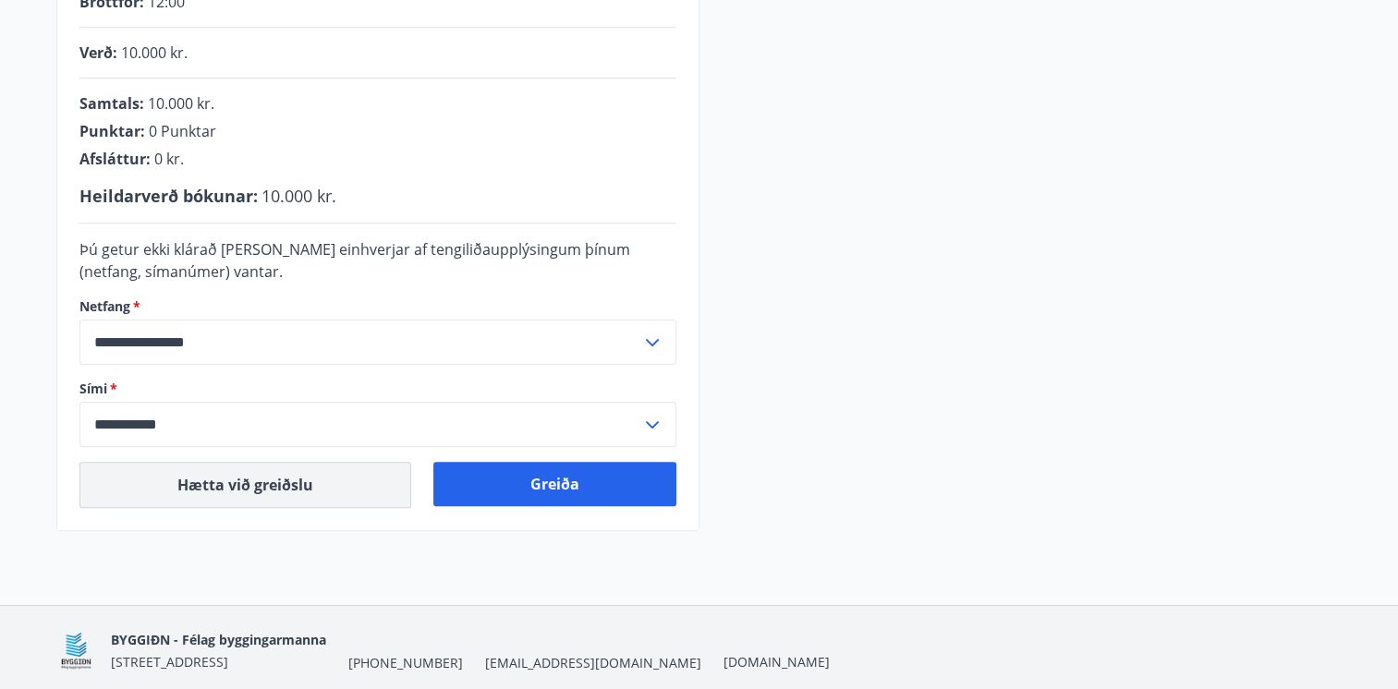
click at [268, 486] on button "Hætta við greiðslu" at bounding box center [245, 485] width 332 height 46
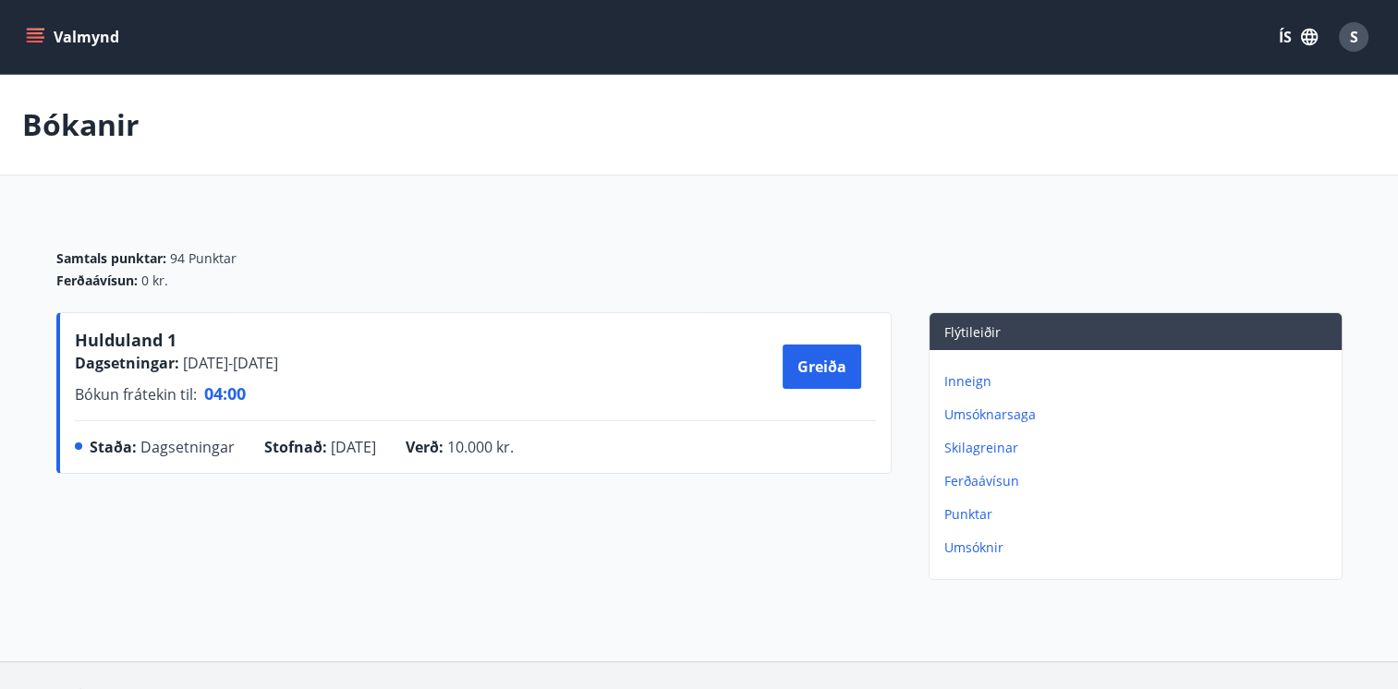
click at [37, 39] on icon "menu" at bounding box center [35, 37] width 18 height 18
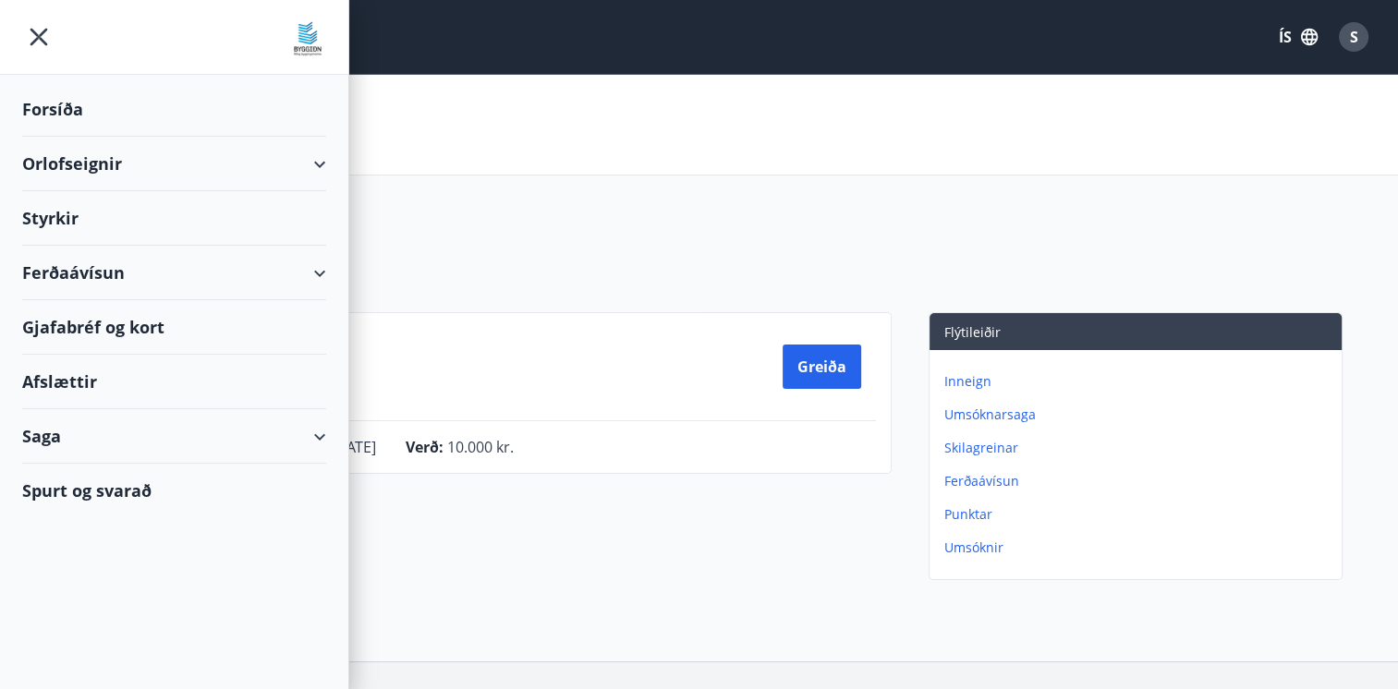
click at [109, 153] on div "Orlofseignir" at bounding box center [174, 164] width 304 height 55
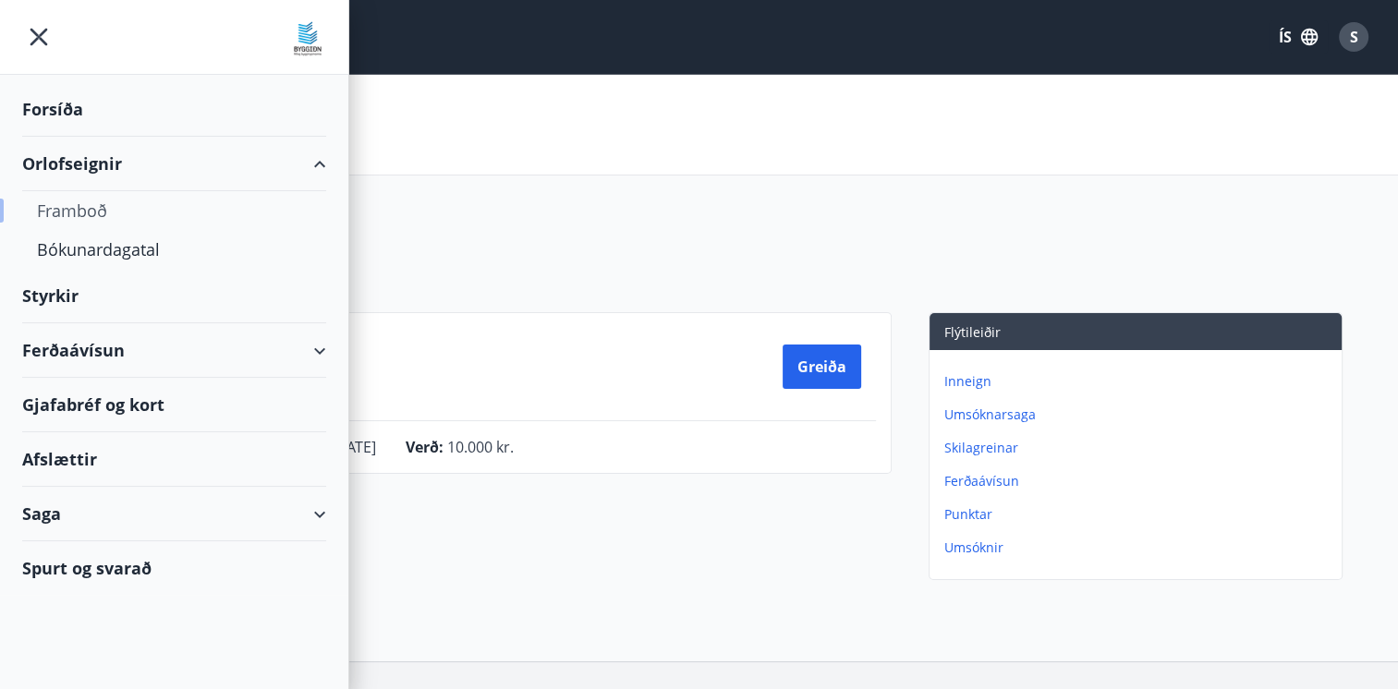
click at [90, 201] on div "Framboð" at bounding box center [174, 210] width 274 height 39
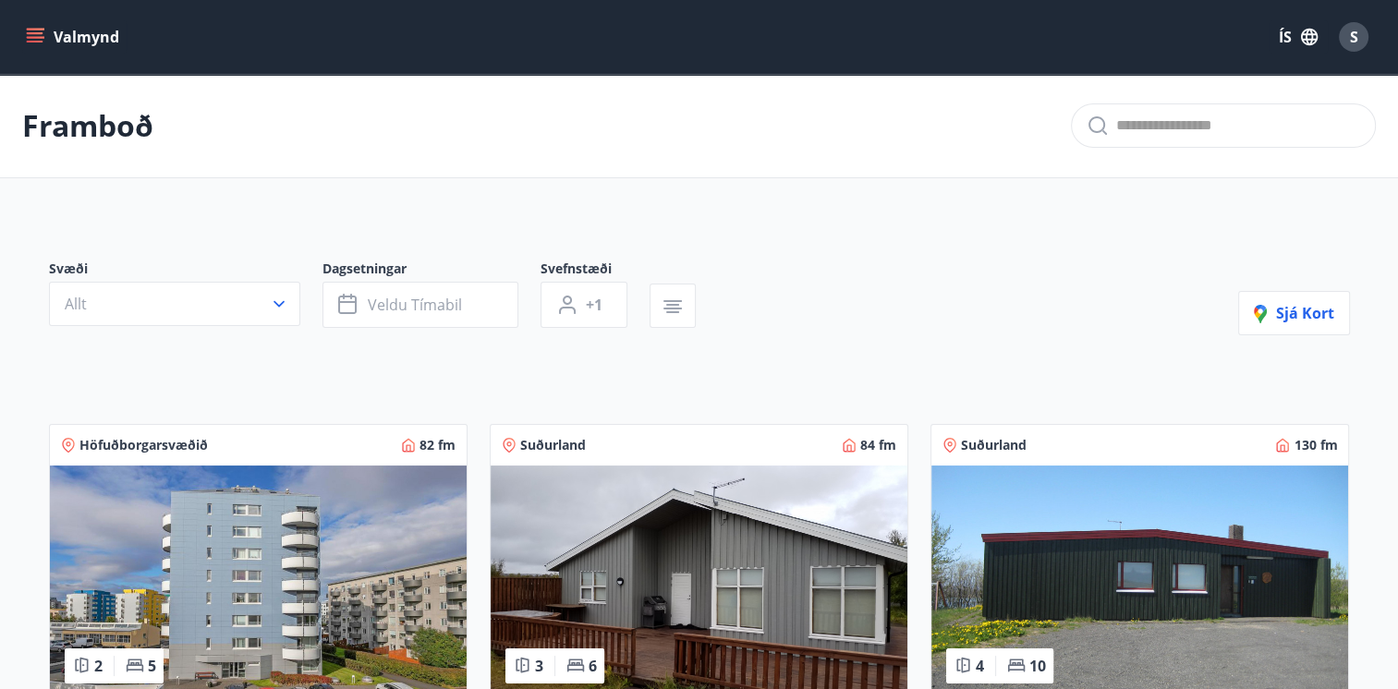
click at [280, 514] on img at bounding box center [258, 582] width 417 height 233
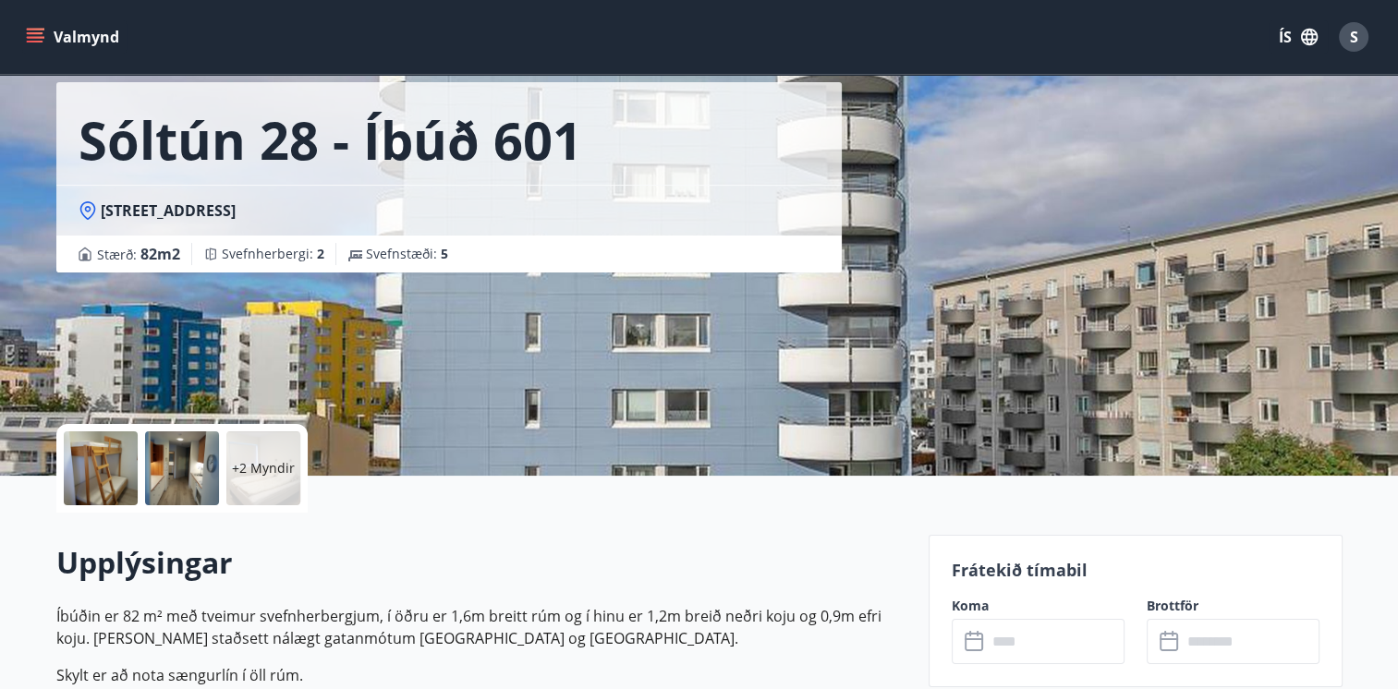
scroll to position [185, 0]
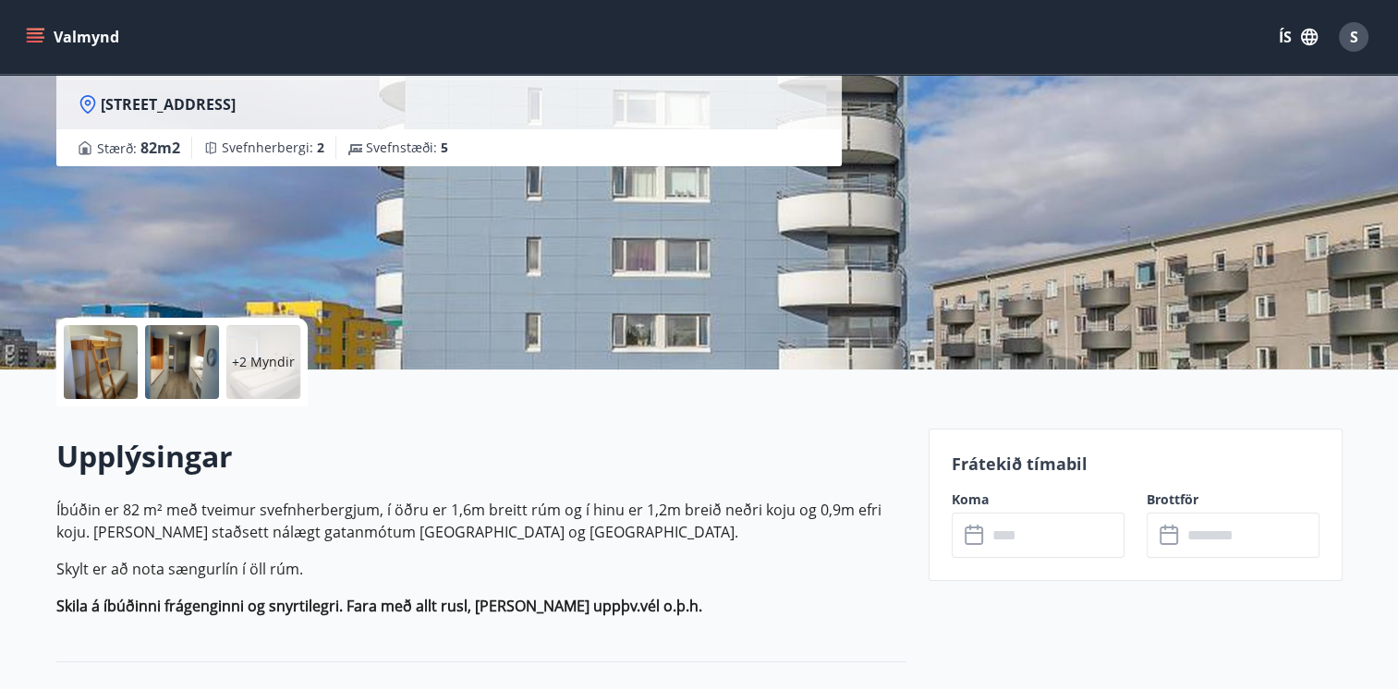
click at [1030, 546] on input "text" at bounding box center [1056, 535] width 138 height 45
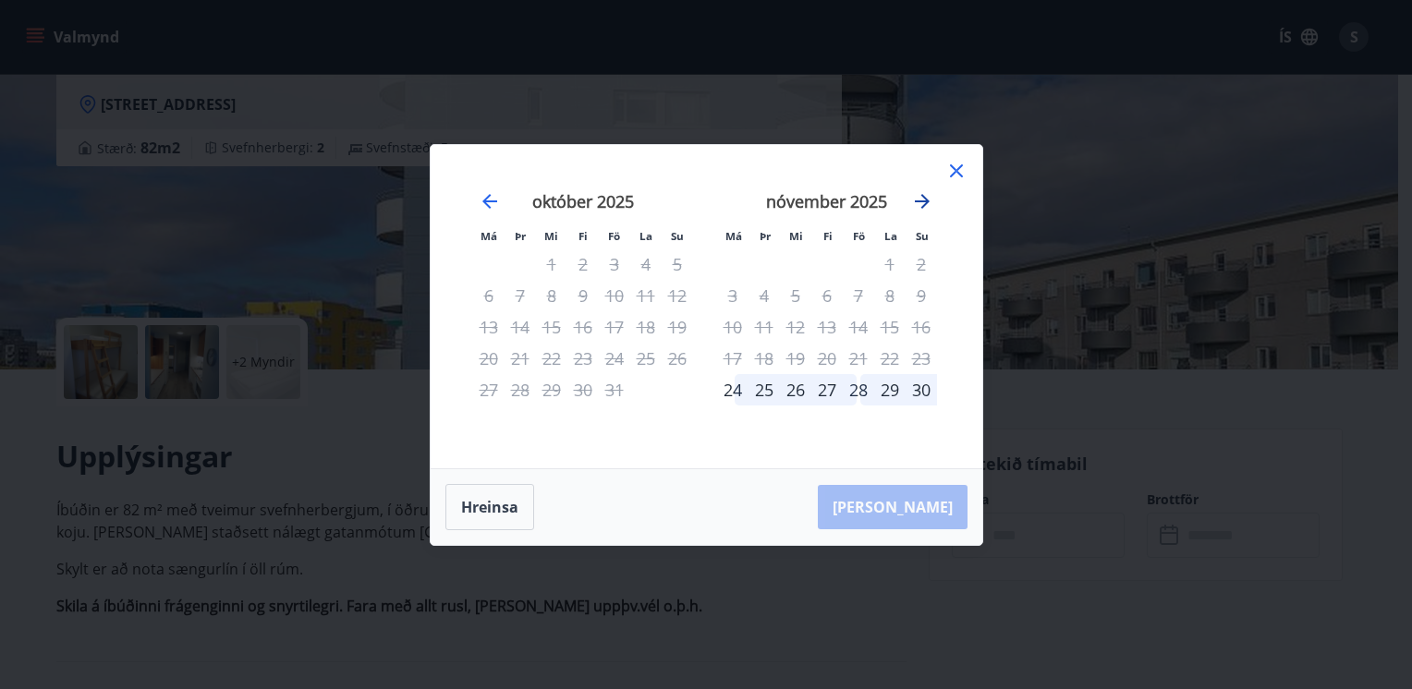
click at [928, 200] on icon "Move forward to switch to the next month." at bounding box center [922, 201] width 22 height 22
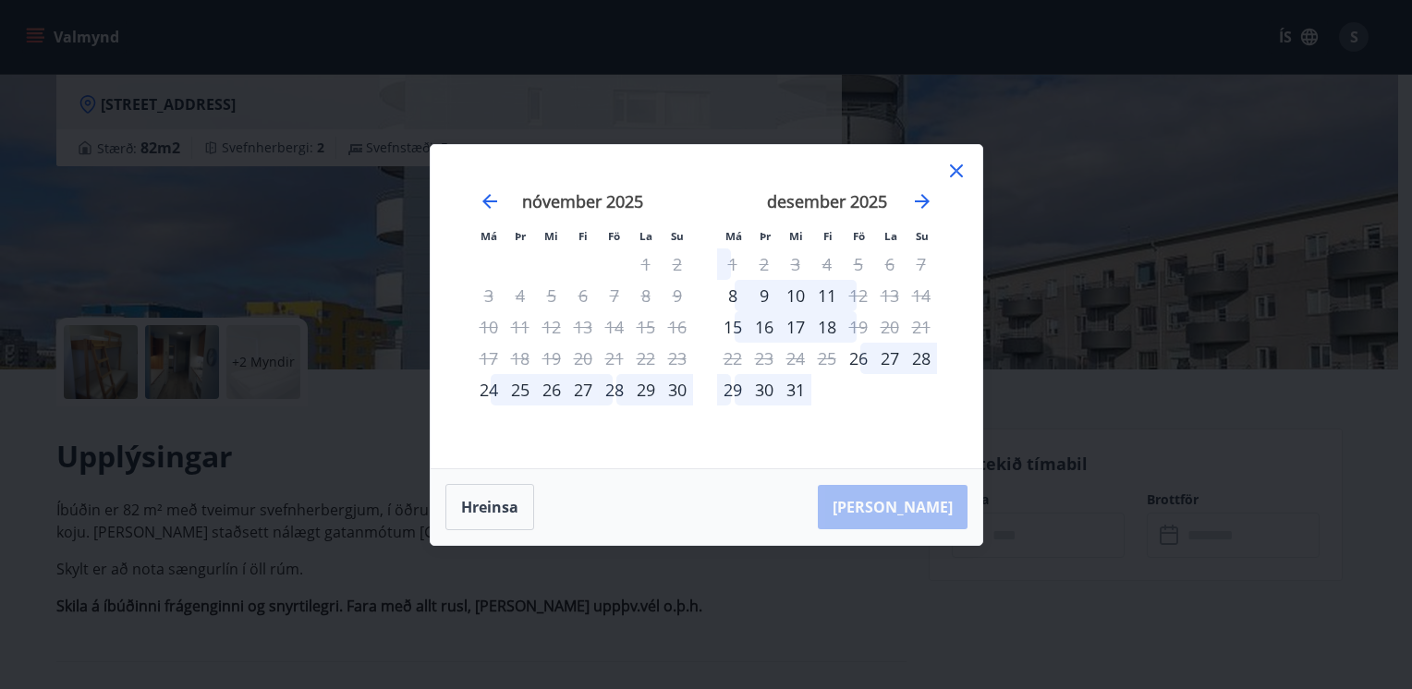
click at [960, 170] on icon at bounding box center [956, 171] width 22 height 22
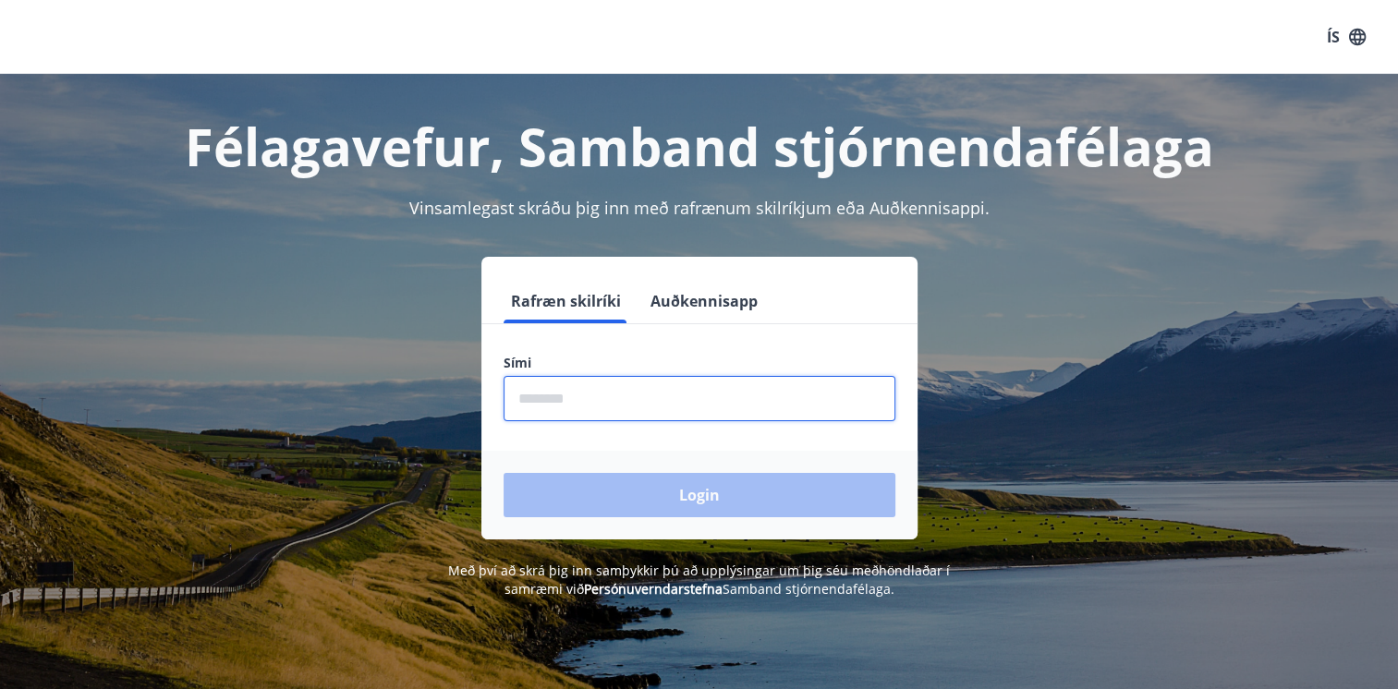
click at [659, 404] on input "phone" at bounding box center [700, 398] width 392 height 45
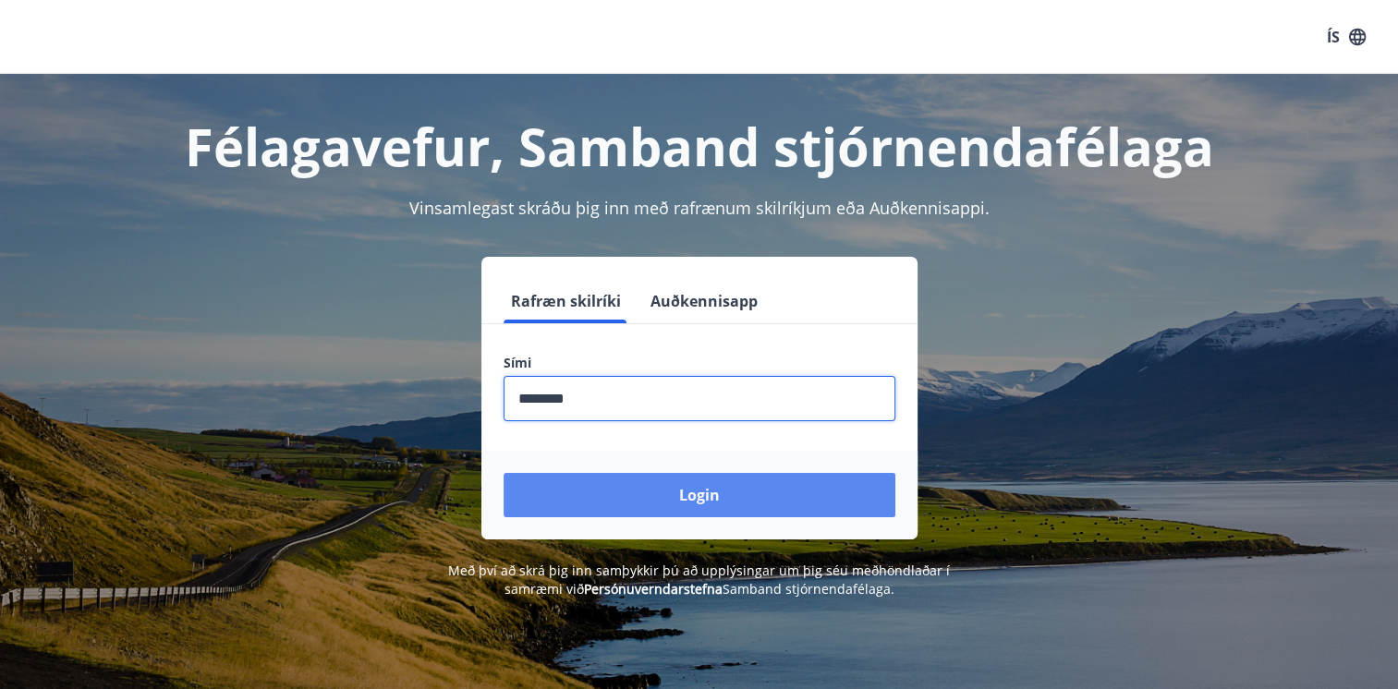
type input "********"
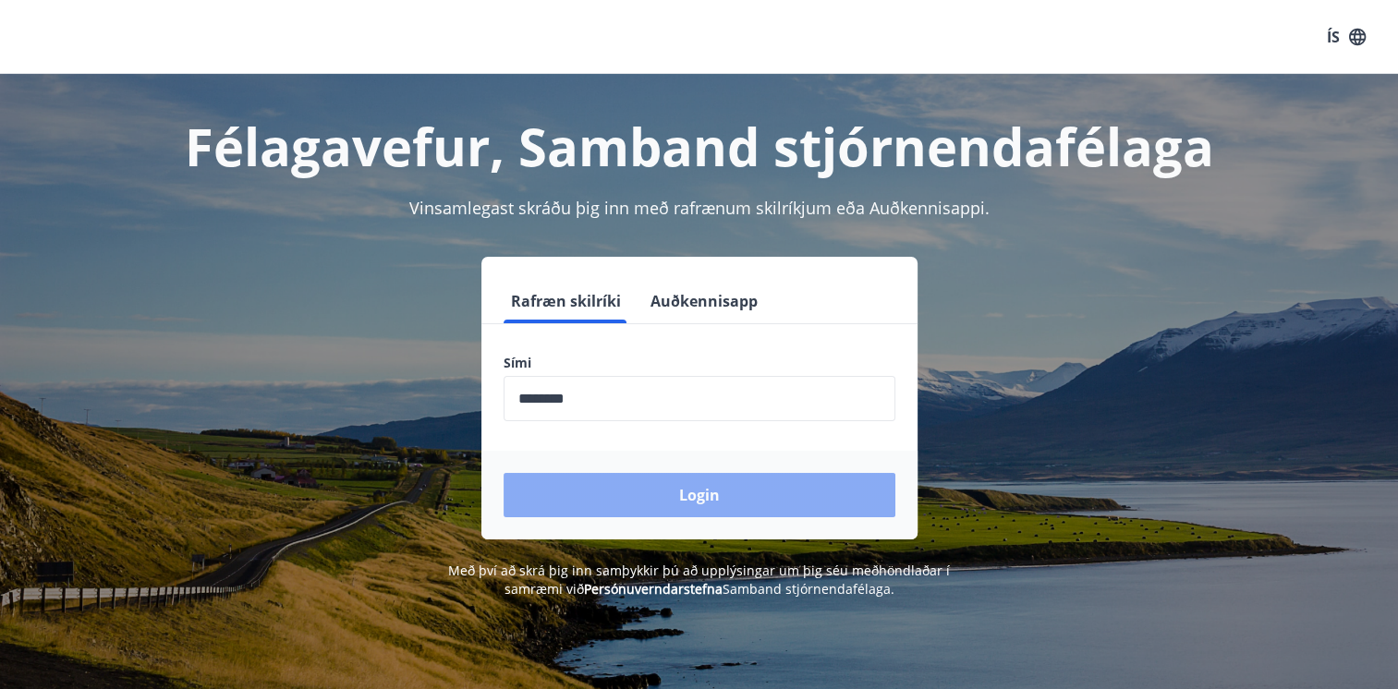
click at [702, 499] on button "Login" at bounding box center [700, 495] width 392 height 44
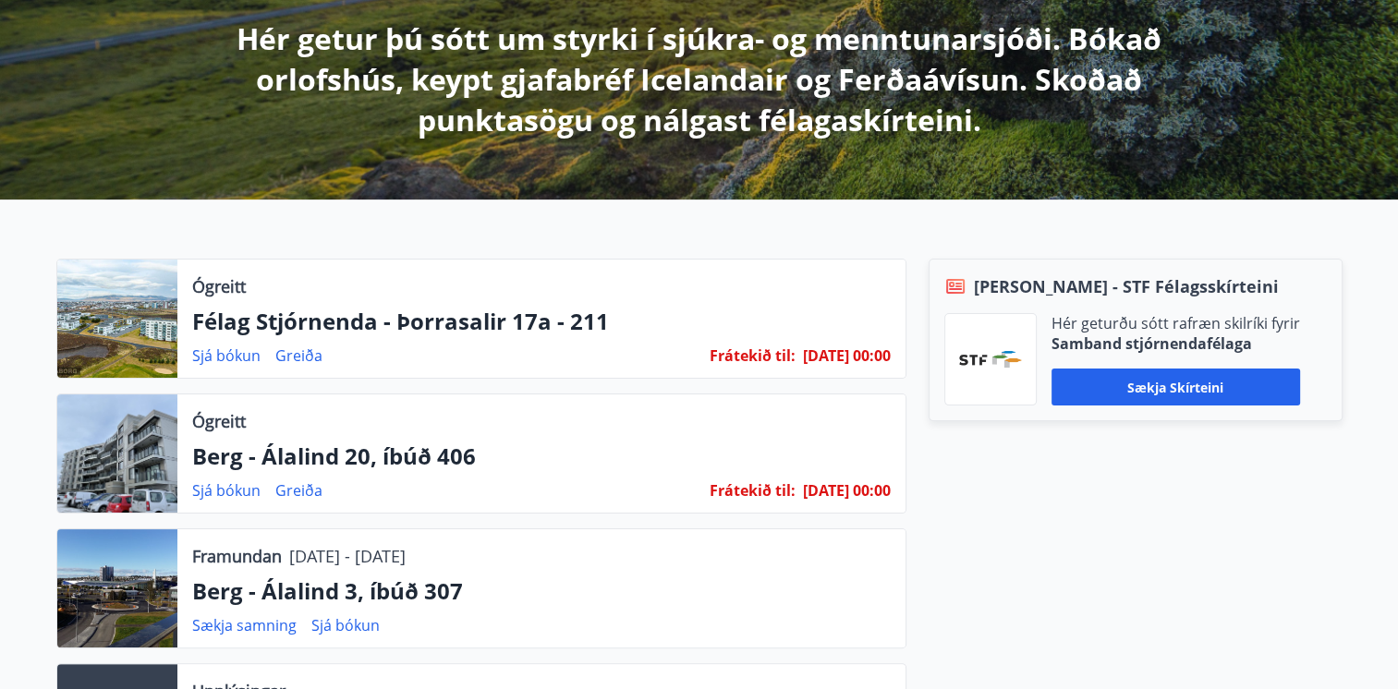
scroll to position [370, 0]
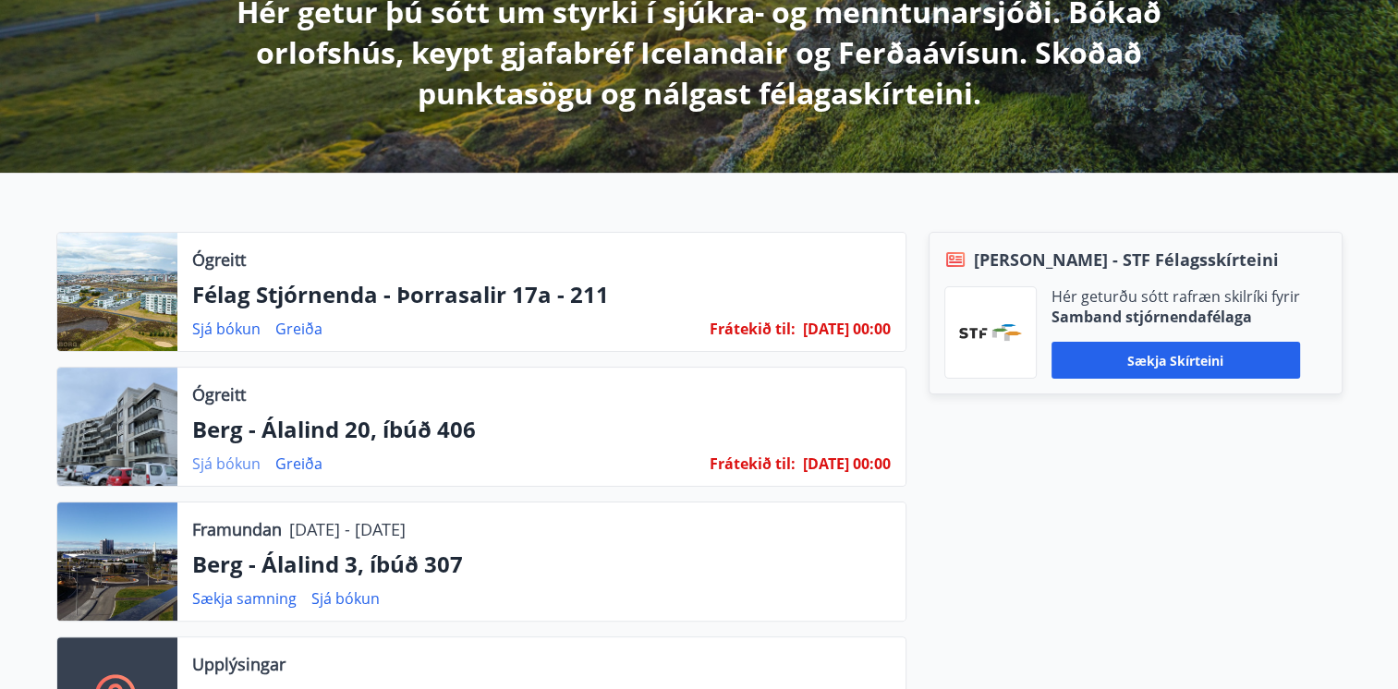
click at [228, 459] on link "Sjá bókun" at bounding box center [226, 464] width 68 height 20
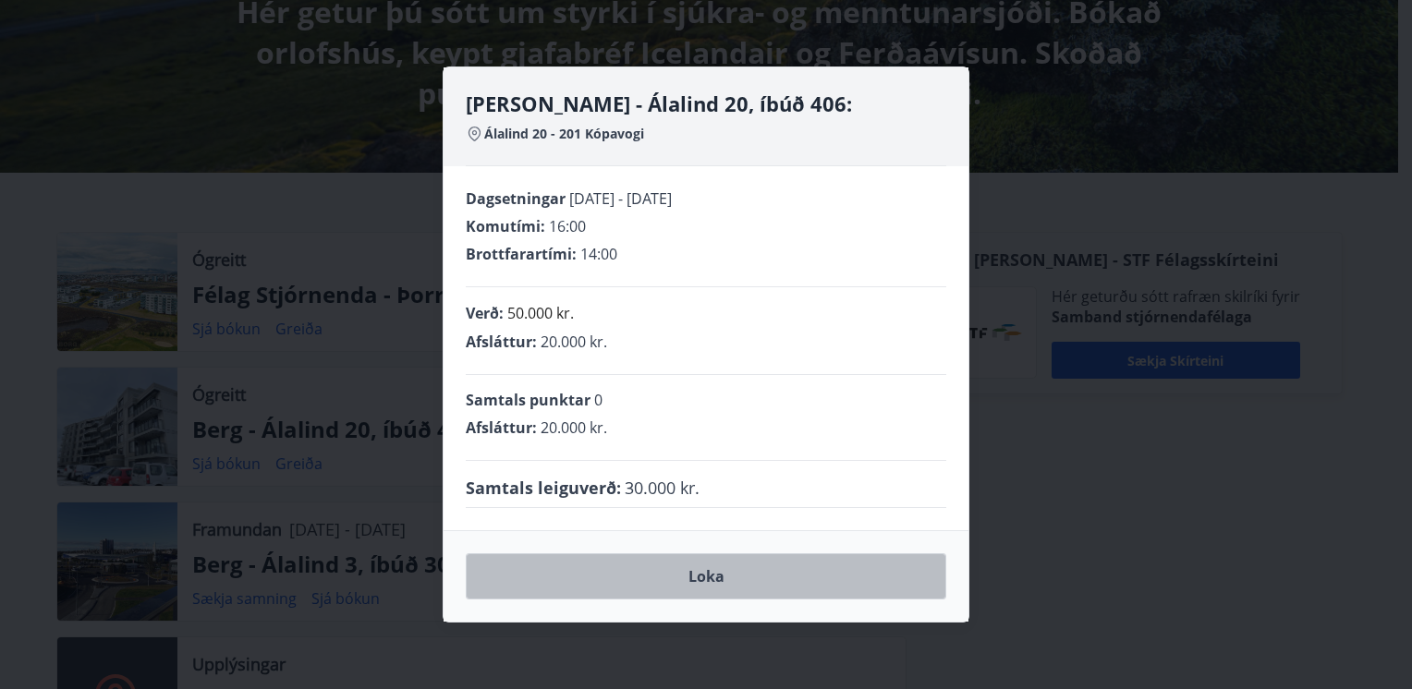
click at [699, 579] on button "Loka" at bounding box center [706, 576] width 480 height 46
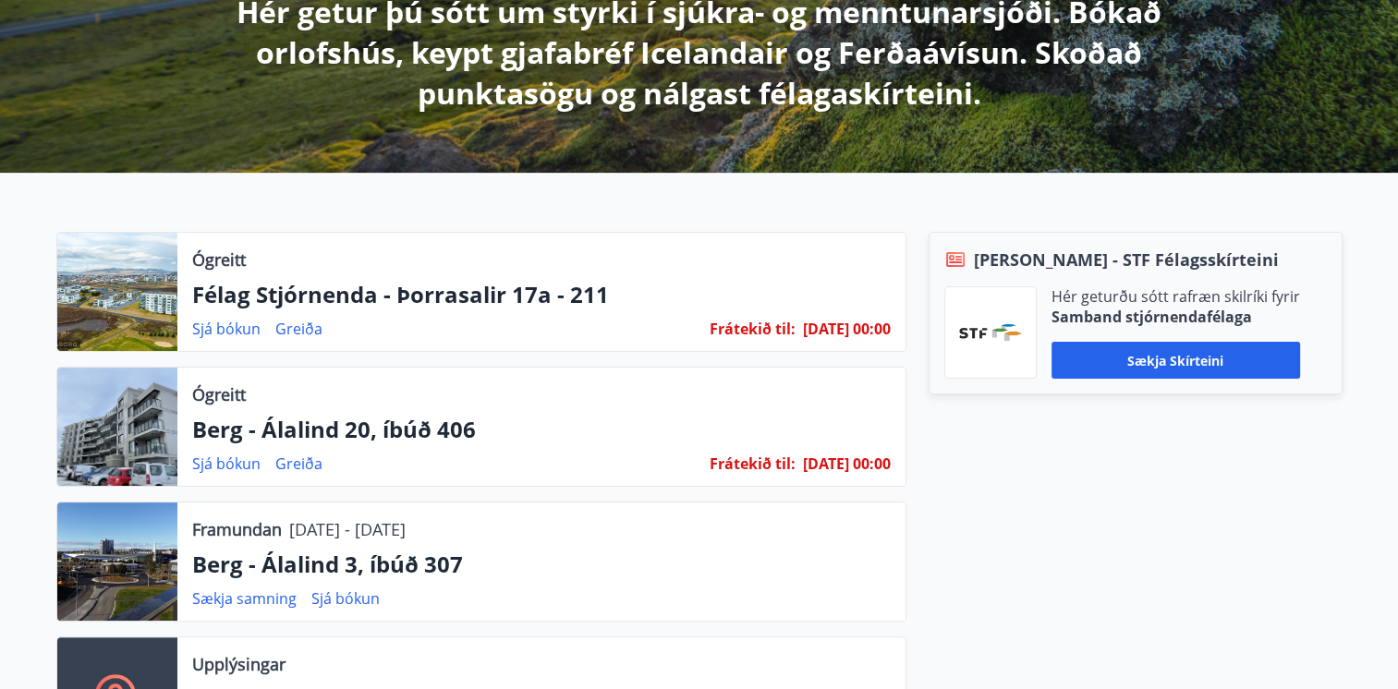
click at [445, 290] on p "Félag Stjórnenda - Þorrasalir 17a - 211" at bounding box center [541, 294] width 699 height 31
click at [207, 323] on link "Sjá bókun" at bounding box center [226, 329] width 68 height 20
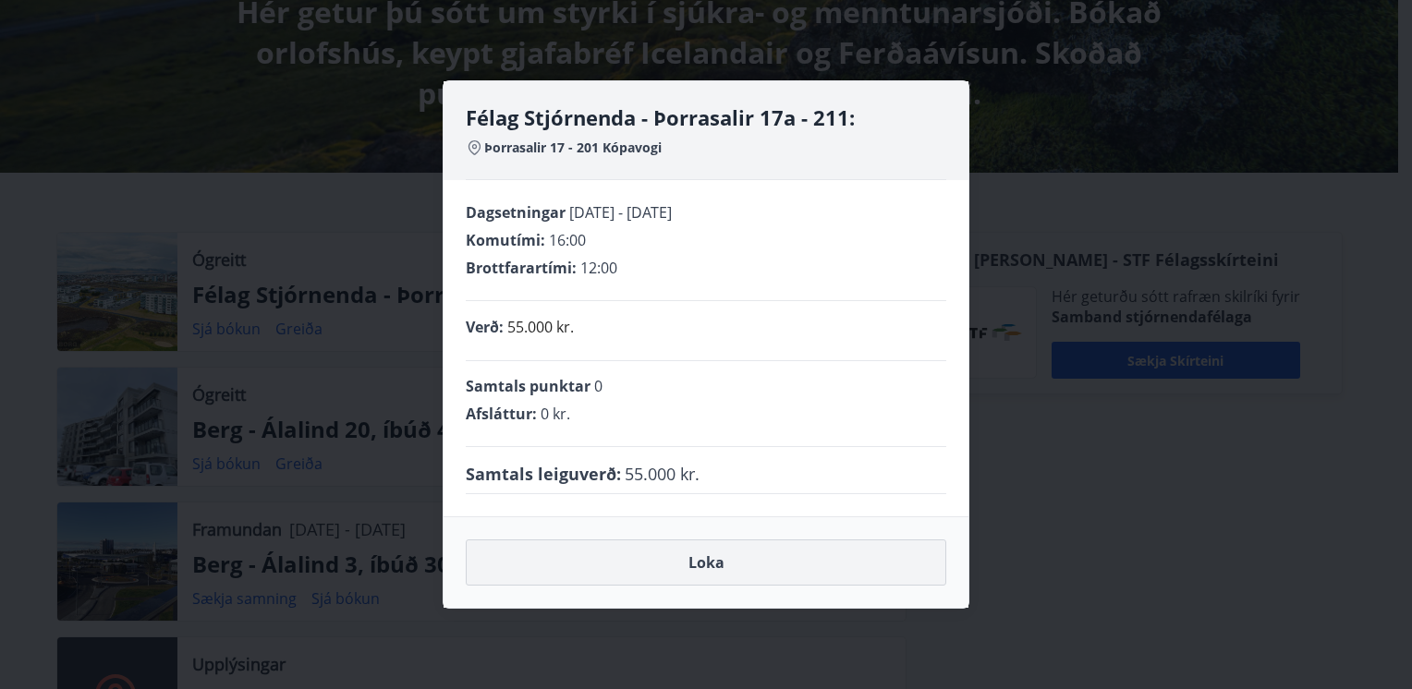
click at [717, 563] on button "Loka" at bounding box center [706, 563] width 480 height 46
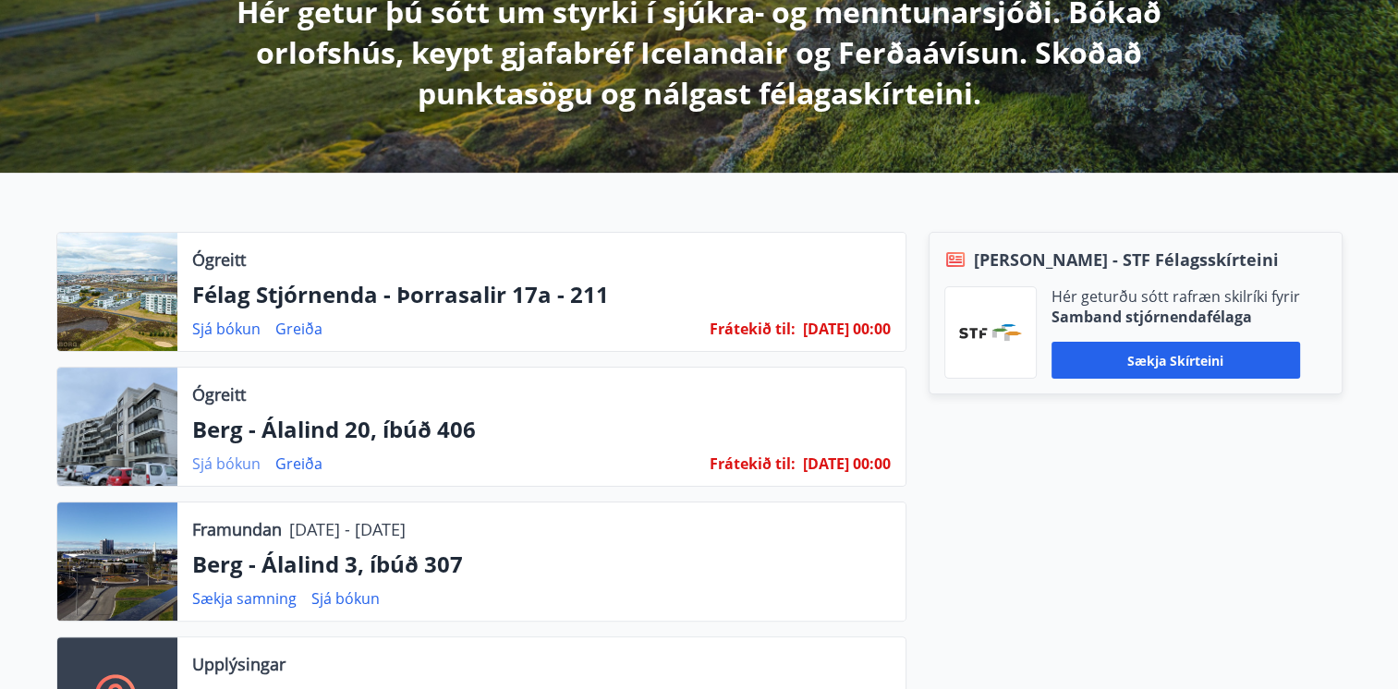
click at [234, 463] on link "Sjá bókun" at bounding box center [226, 464] width 68 height 20
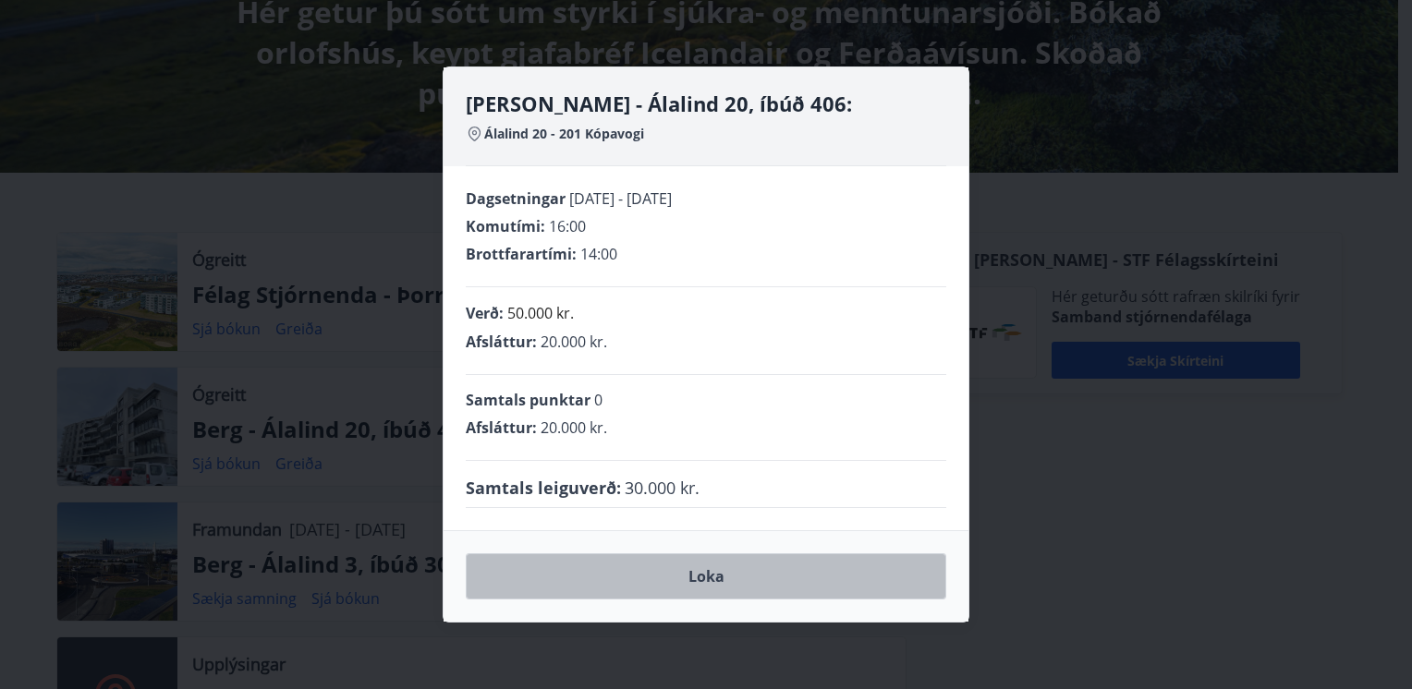
click at [725, 558] on button "Loka" at bounding box center [706, 576] width 480 height 46
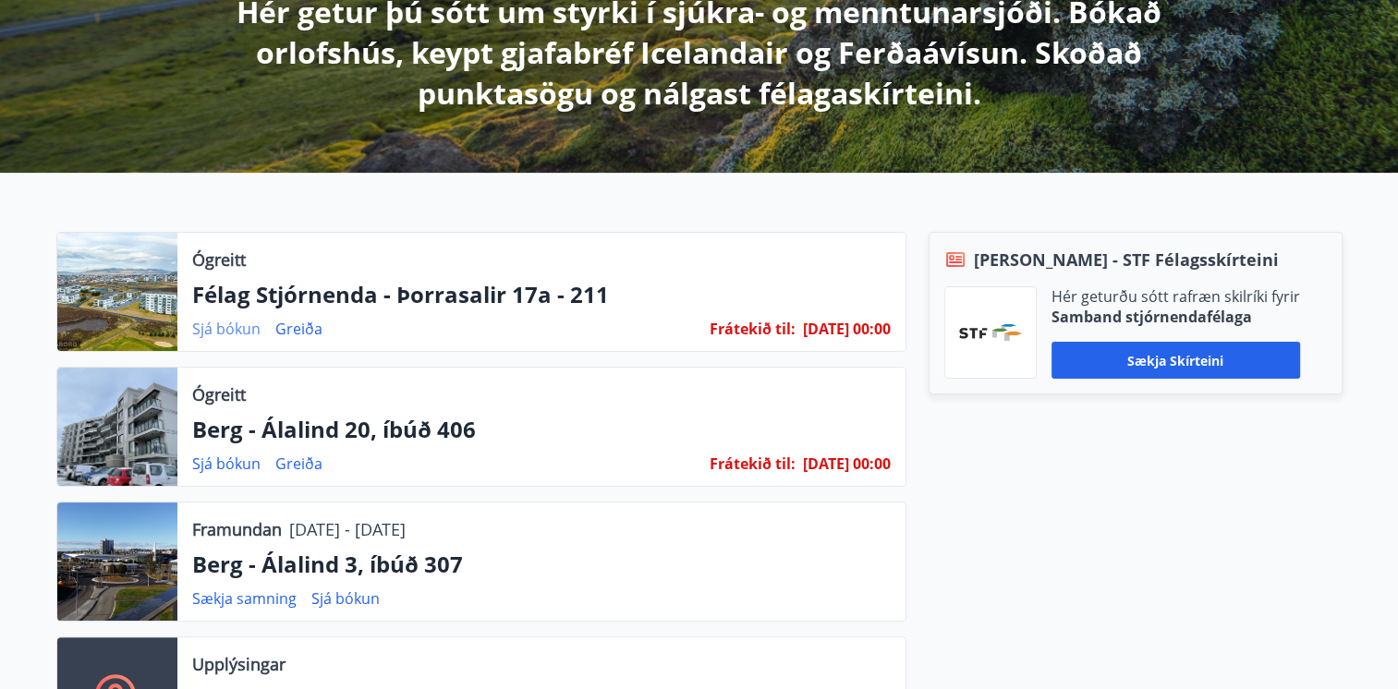
click at [233, 325] on link "Sjá bókun" at bounding box center [226, 329] width 68 height 20
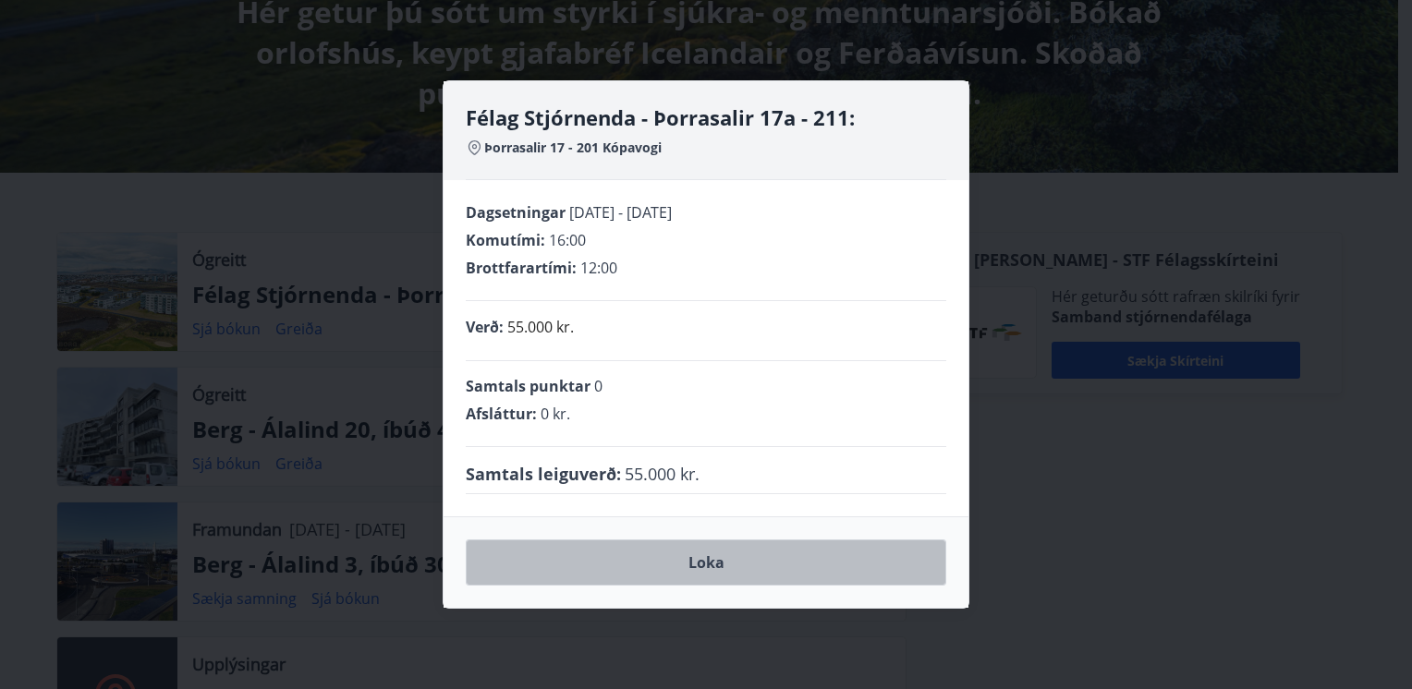
click at [703, 560] on button "Loka" at bounding box center [706, 563] width 480 height 46
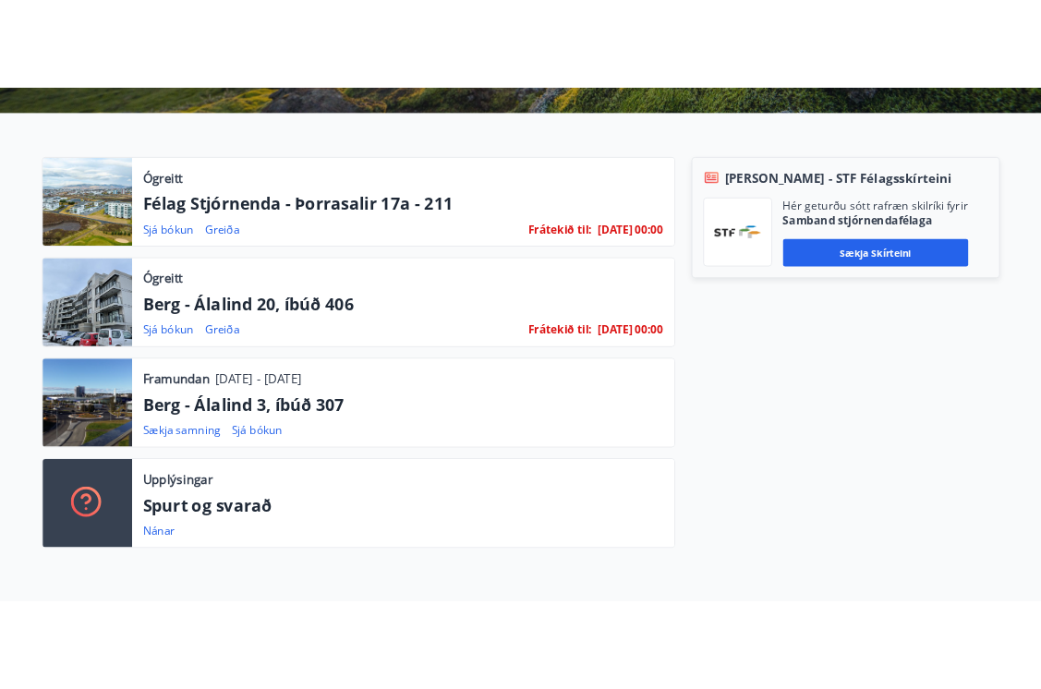
scroll to position [554, 0]
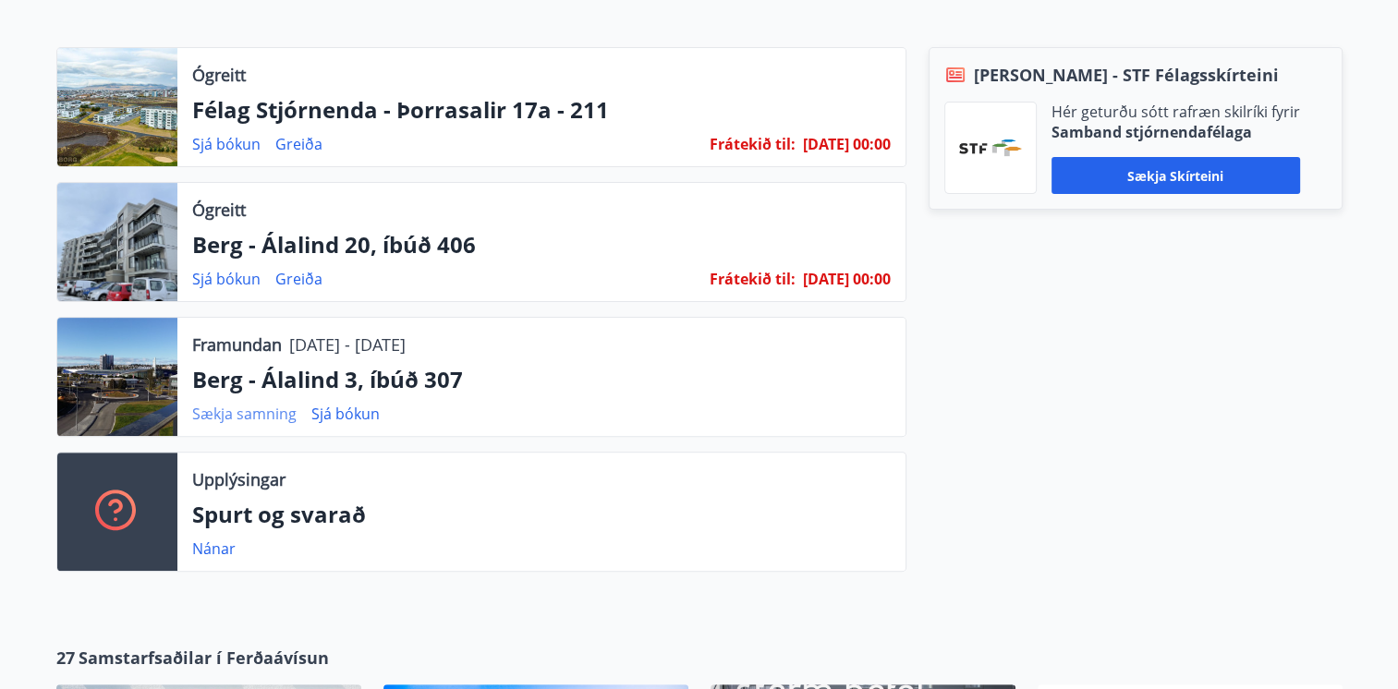
click at [270, 408] on link "Sækja samning" at bounding box center [244, 414] width 104 height 20
